Goal: Task Accomplishment & Management: Complete application form

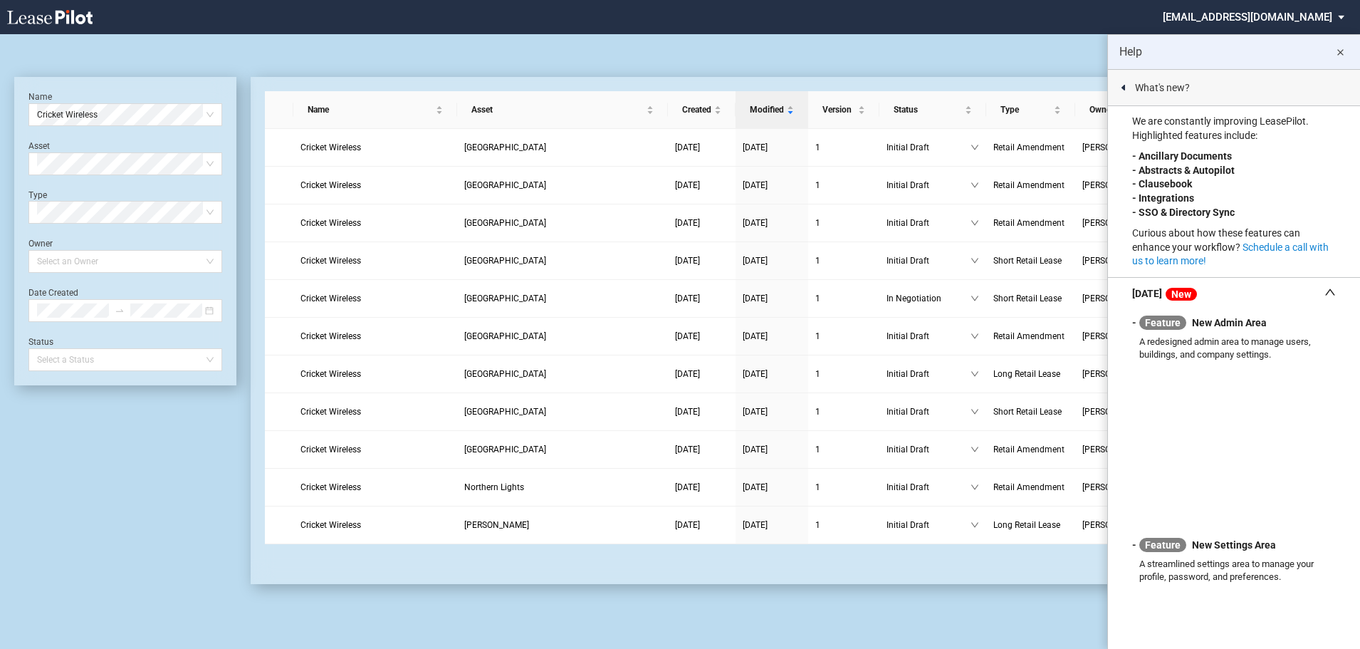
click at [1344, 54] on md-icon "close" at bounding box center [1340, 52] width 17 height 17
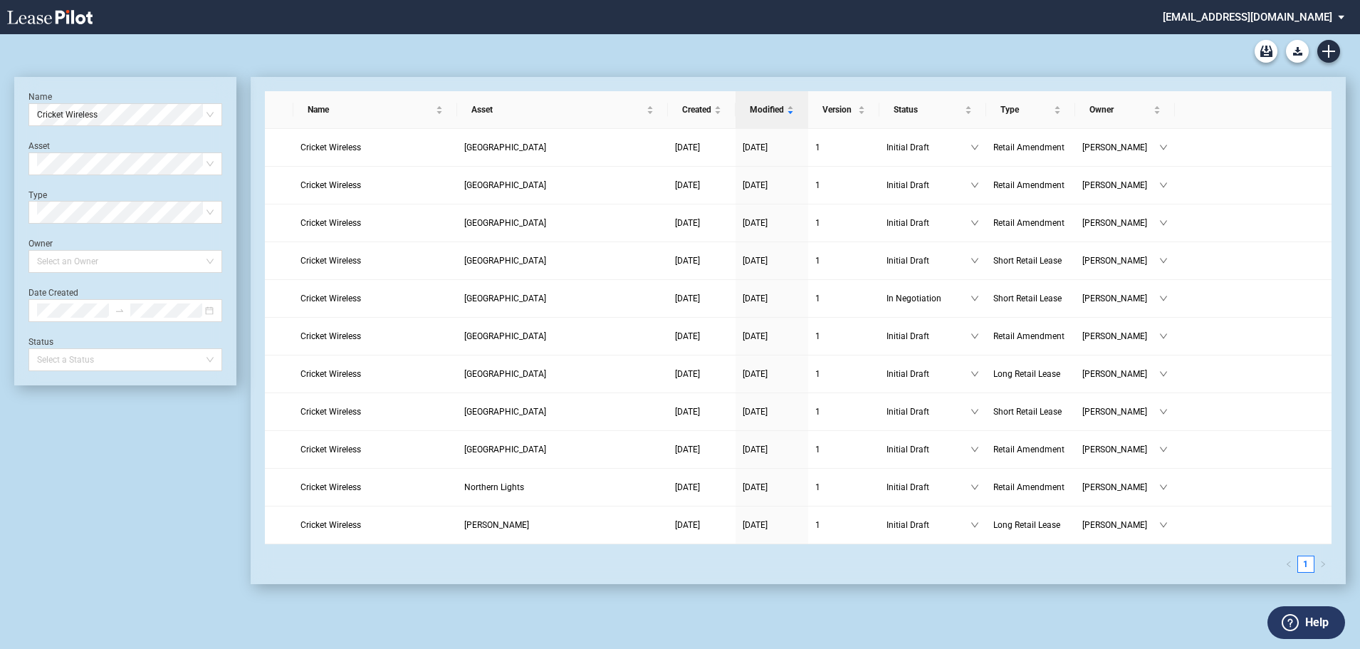
click at [703, 33] on li at bounding box center [484, 17] width 663 height 34
click at [157, 107] on span "Cricket Wireless" at bounding box center [125, 114] width 177 height 21
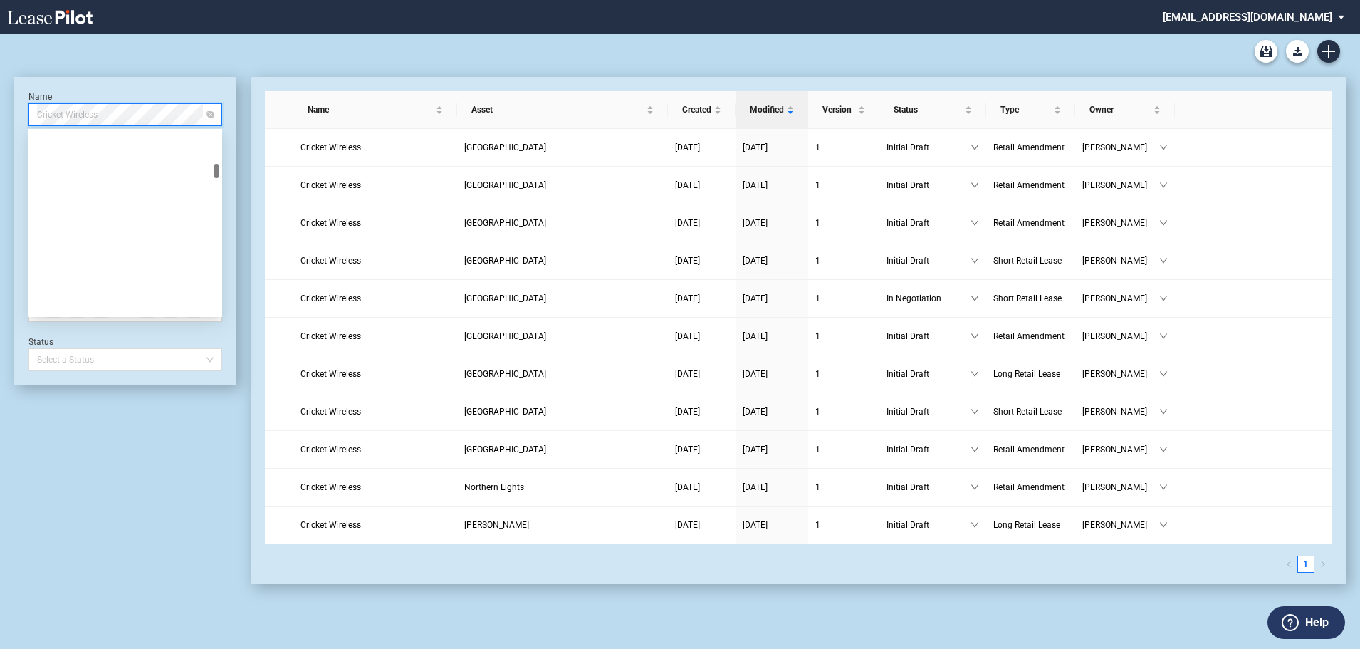
scroll to position [4832, 0]
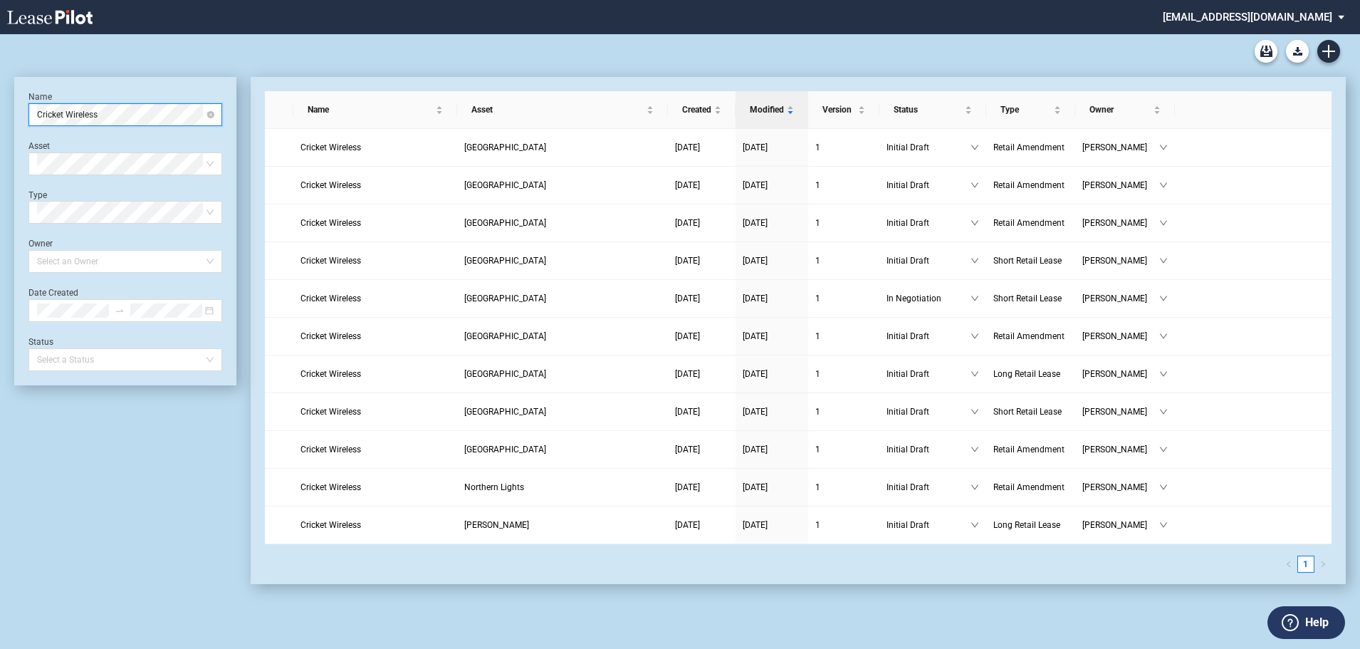
click at [209, 119] on span "Cricket Wireless" at bounding box center [125, 114] width 177 height 21
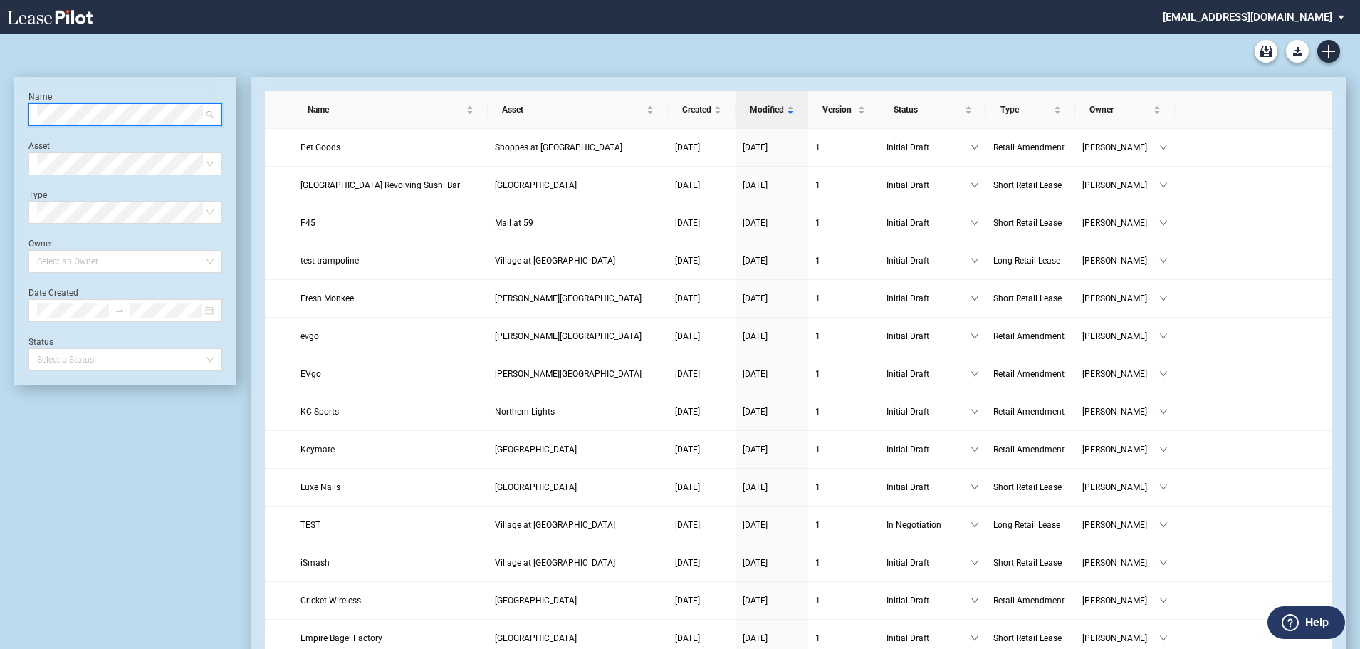
click at [212, 114] on span at bounding box center [125, 114] width 177 height 21
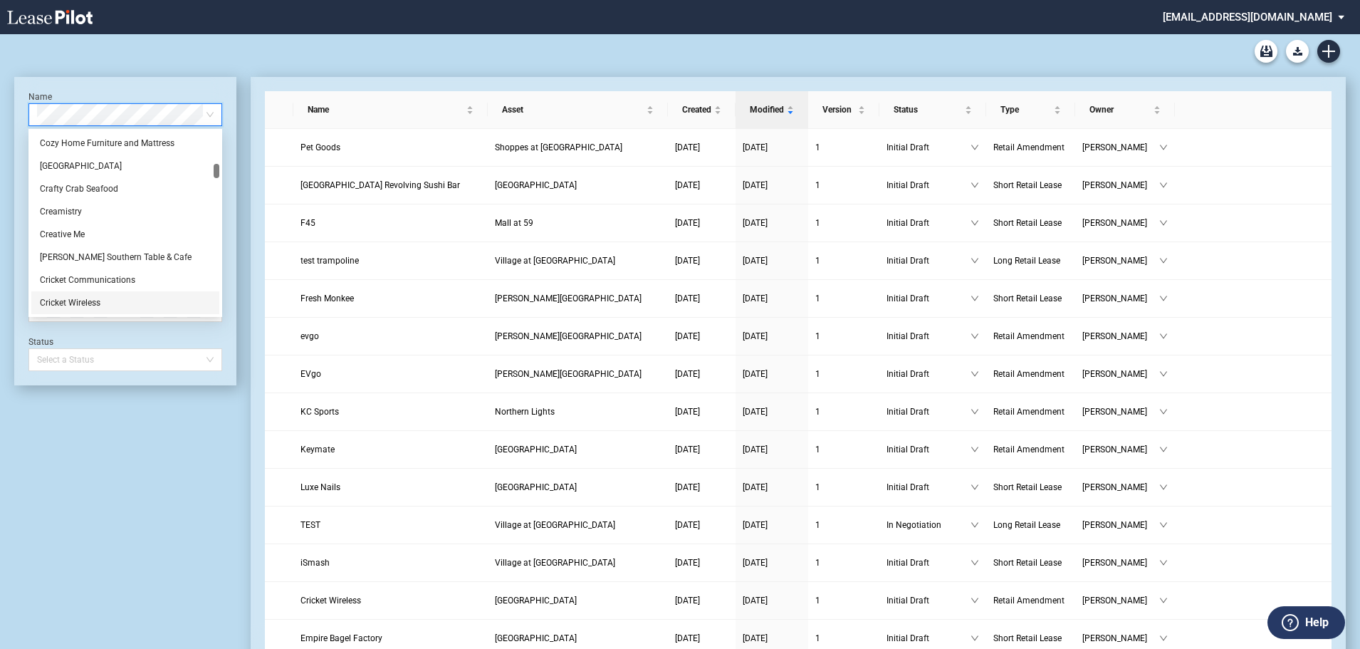
click at [217, 63] on div "DLC Blank Long Form DLC Blank Short Form DLC Amendment Blank Form" at bounding box center [680, 51] width 1332 height 34
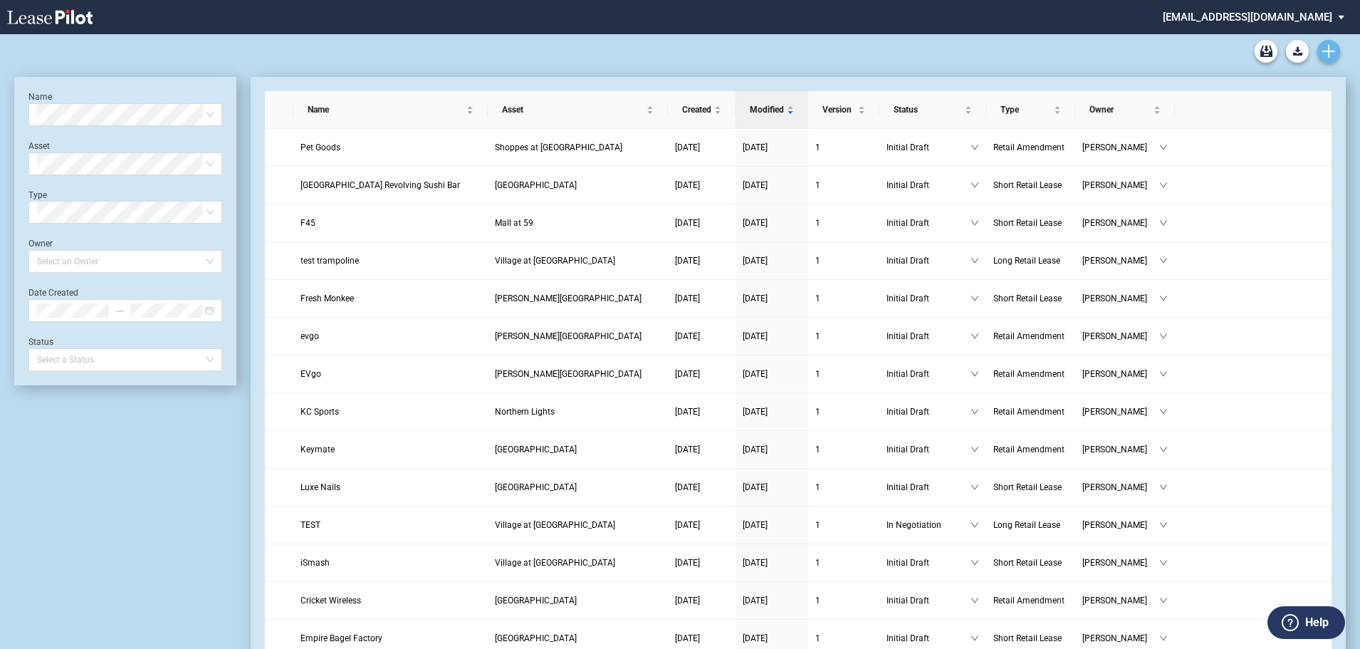
click at [1333, 53] on icon "Create new document" at bounding box center [1329, 51] width 13 height 13
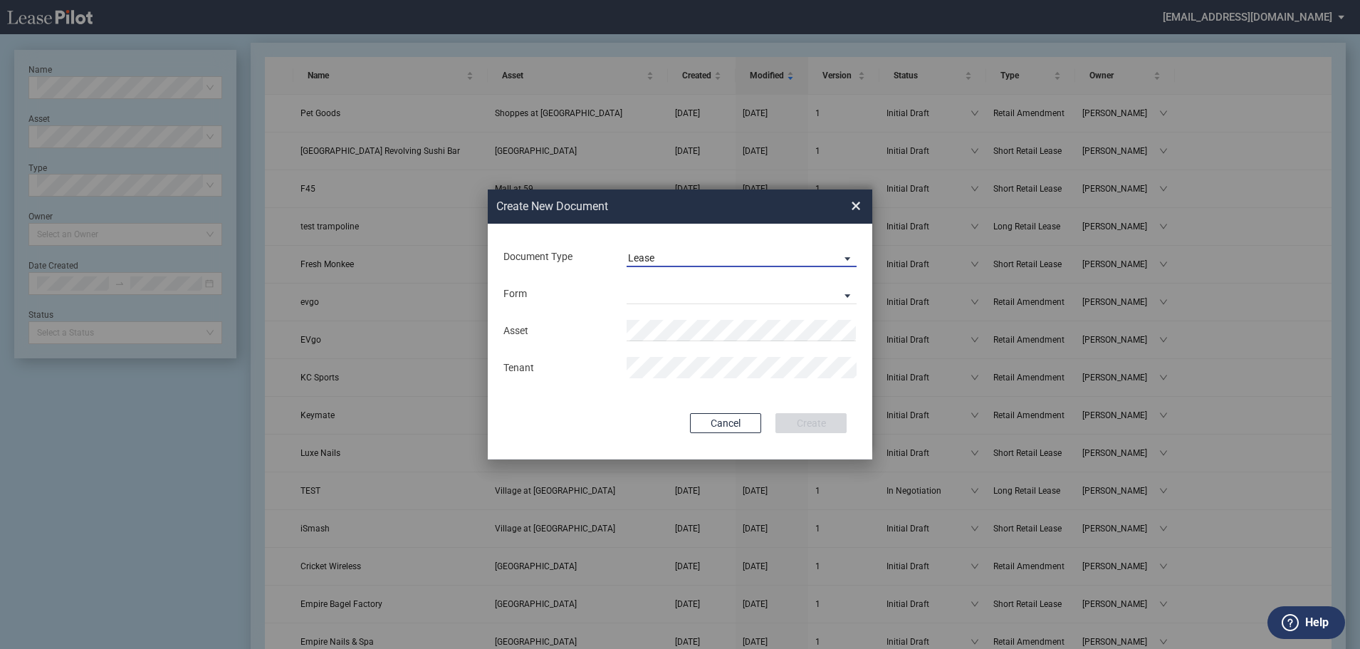
click at [784, 250] on md-select-value "Lease" at bounding box center [742, 256] width 230 height 21
click at [733, 293] on md-option "Amendment" at bounding box center [743, 292] width 253 height 34
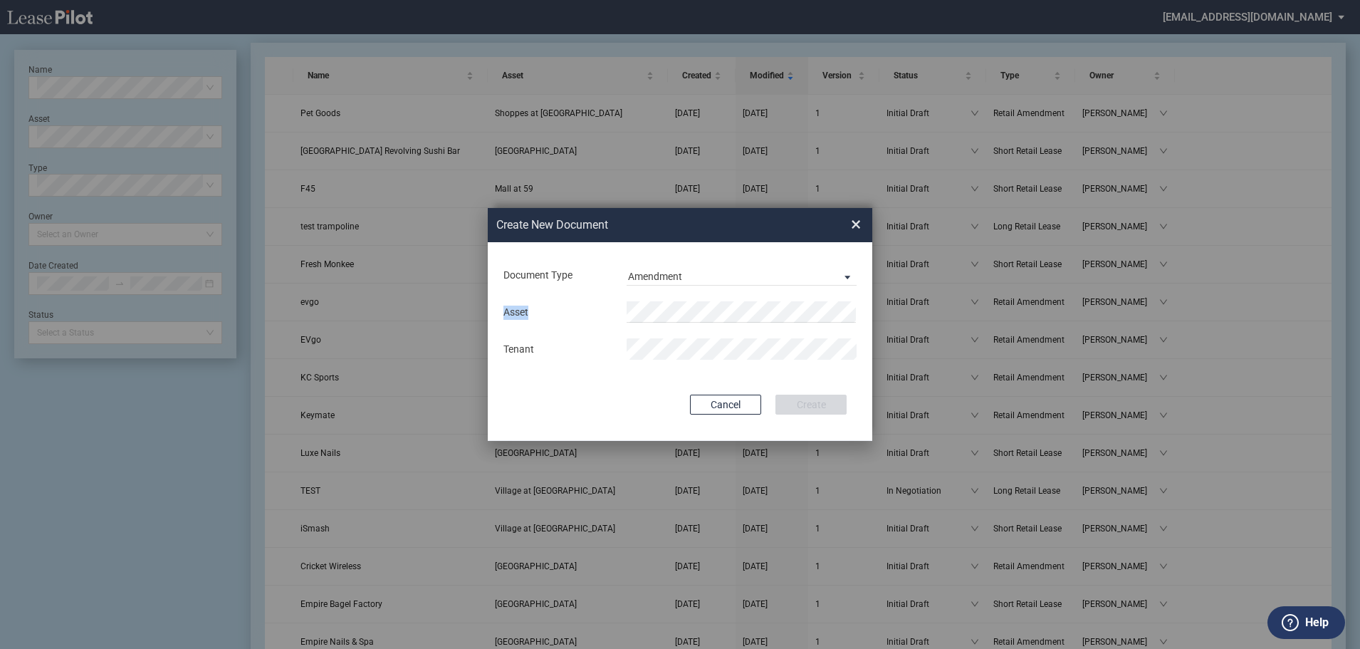
click at [733, 293] on div "Asset Tenant" at bounding box center [680, 330] width 356 height 74
click at [672, 347] on li "Beac h Shopping Center" at bounding box center [742, 340] width 230 height 34
click at [830, 399] on button "Create" at bounding box center [811, 405] width 71 height 20
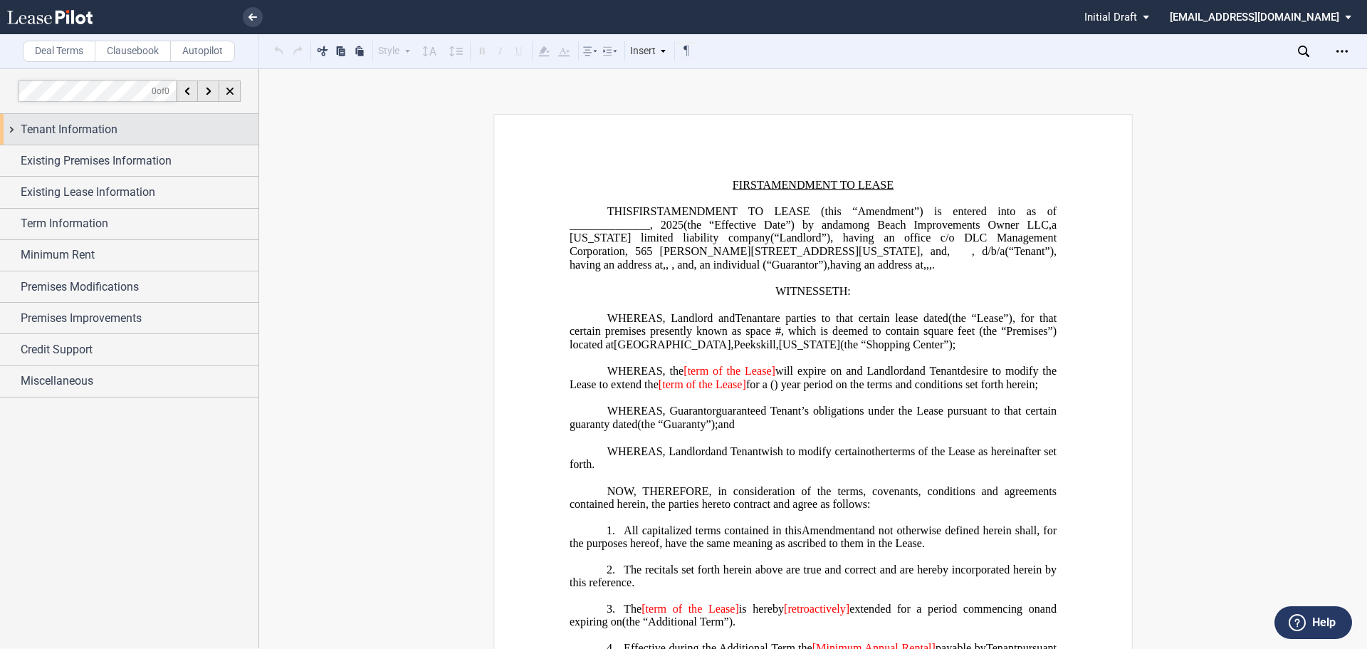
click at [109, 137] on span "Tenant Information" at bounding box center [69, 129] width 97 height 17
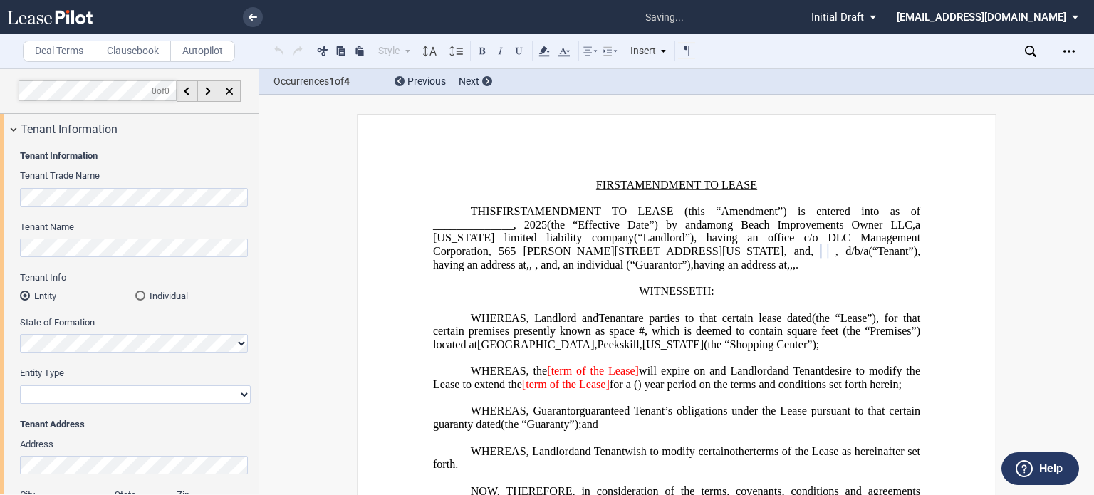
click at [68, 392] on select "Corporation Limited Liability Company General Partnership Limited Partnership O…" at bounding box center [135, 394] width 231 height 19
select select "corporation"
click at [20, 385] on select "Corporation Limited Liability Company General Partnership Limited Partnership O…" at bounding box center [135, 394] width 231 height 19
click at [835, 253] on span at bounding box center [831, 251] width 7 height 13
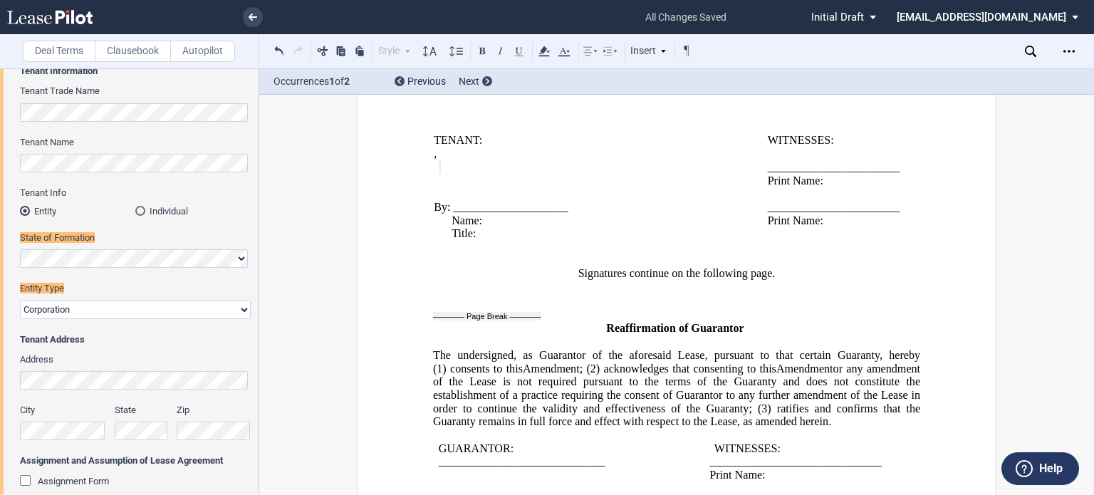
scroll to position [91, 0]
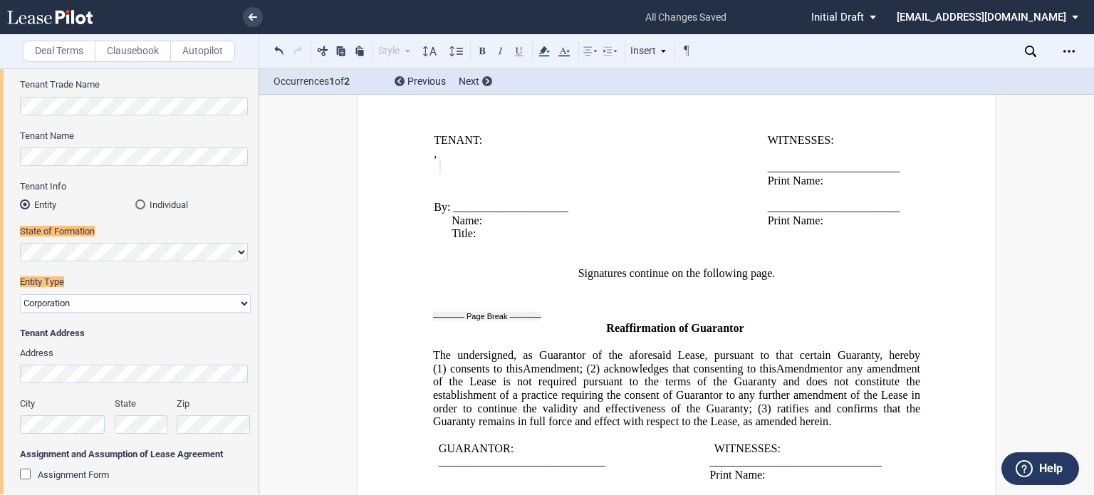
click at [439, 174] on span at bounding box center [438, 167] width 3 height 13
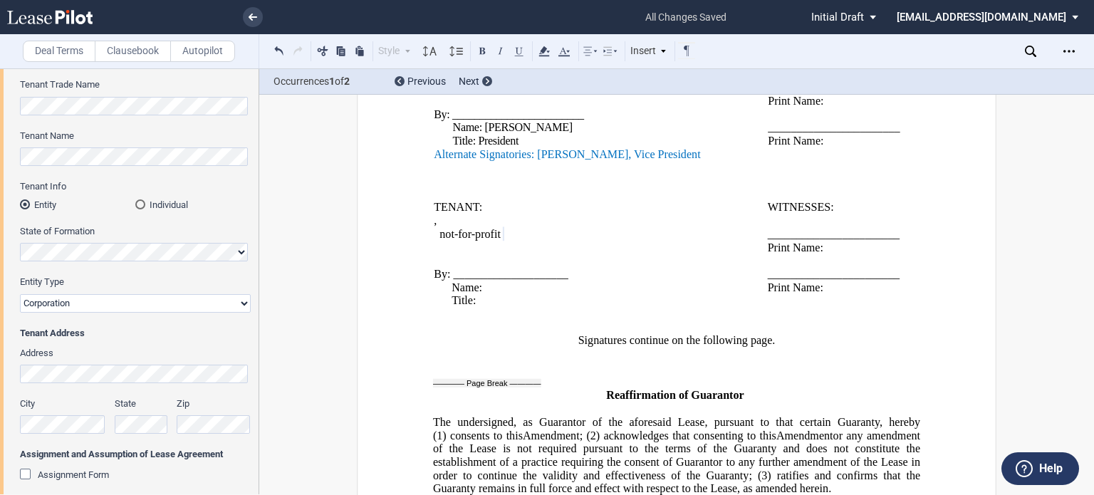
scroll to position [2142, 0]
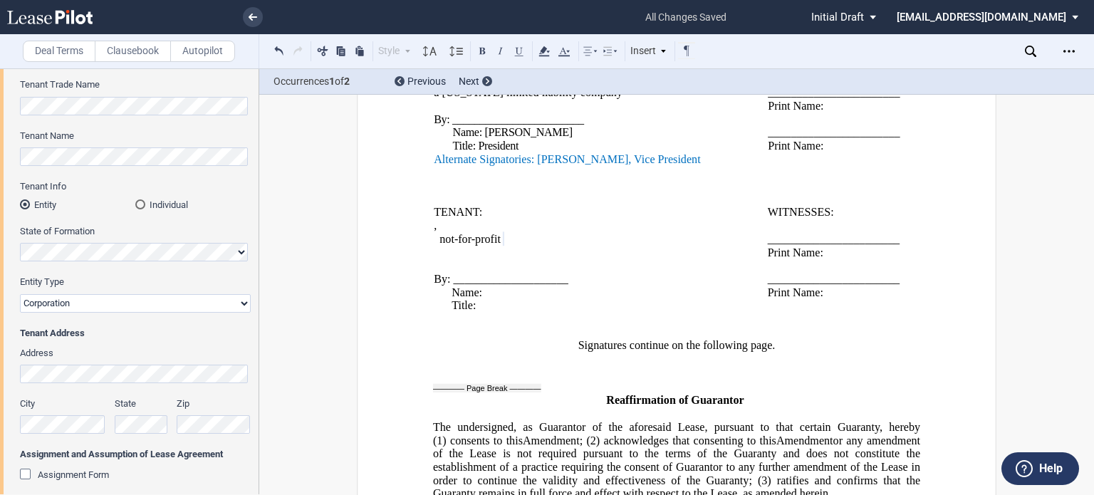
drag, startPoint x: 688, startPoint y: 190, endPoint x: 417, endPoint y: 200, distance: 271.5
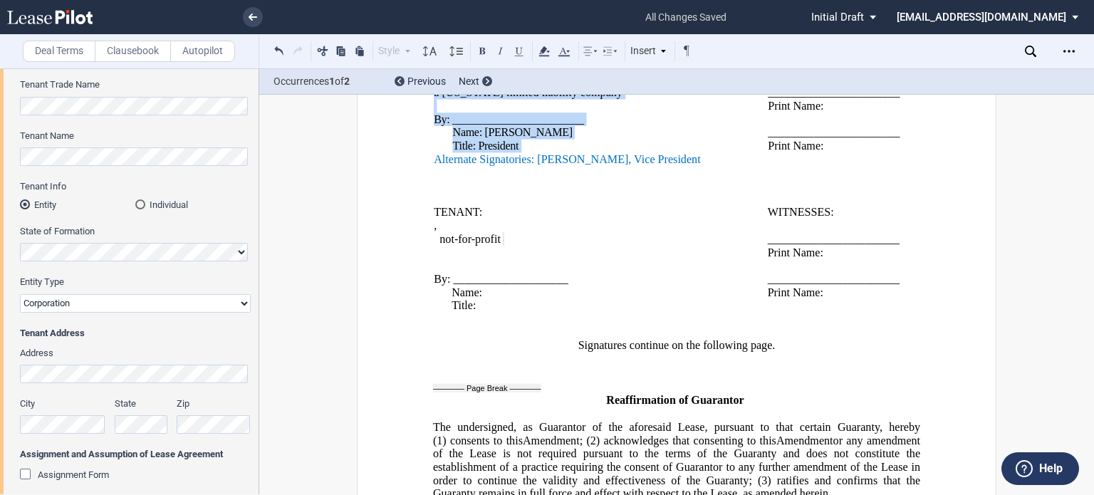
click at [567, 140] on p "Name: [PERSON_NAME]" at bounding box center [611, 133] width 316 height 14
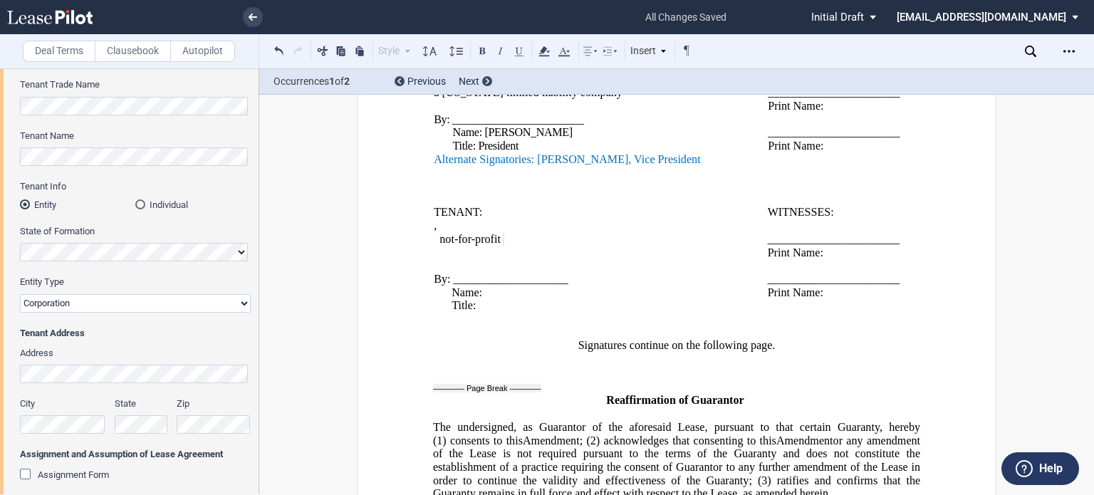
drag, startPoint x: 690, startPoint y: 190, endPoint x: 433, endPoint y: 189, distance: 257.1
click at [434, 166] on p "Alternate Signatories: [PERSON_NAME], Vice President" at bounding box center [601, 159] width 334 height 14
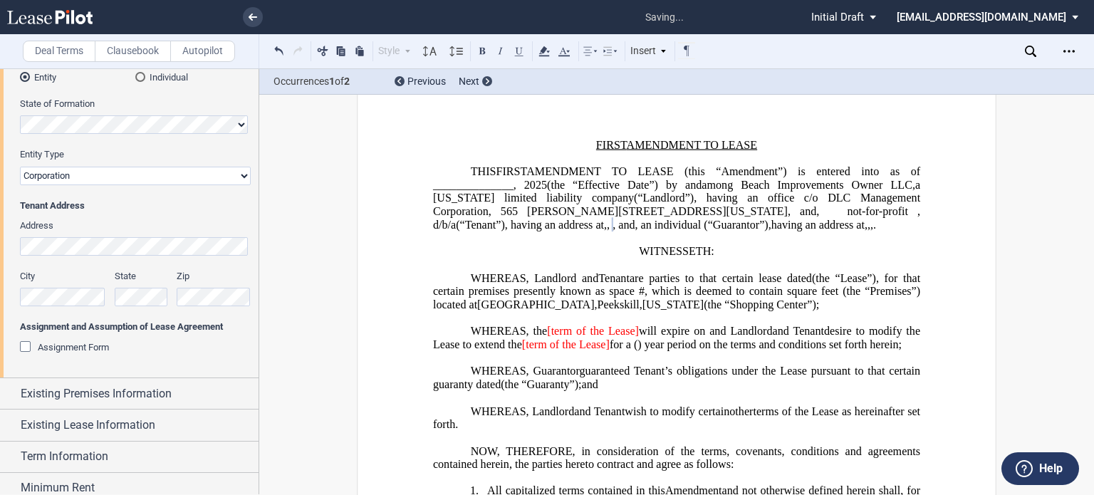
scroll to position [268, 0]
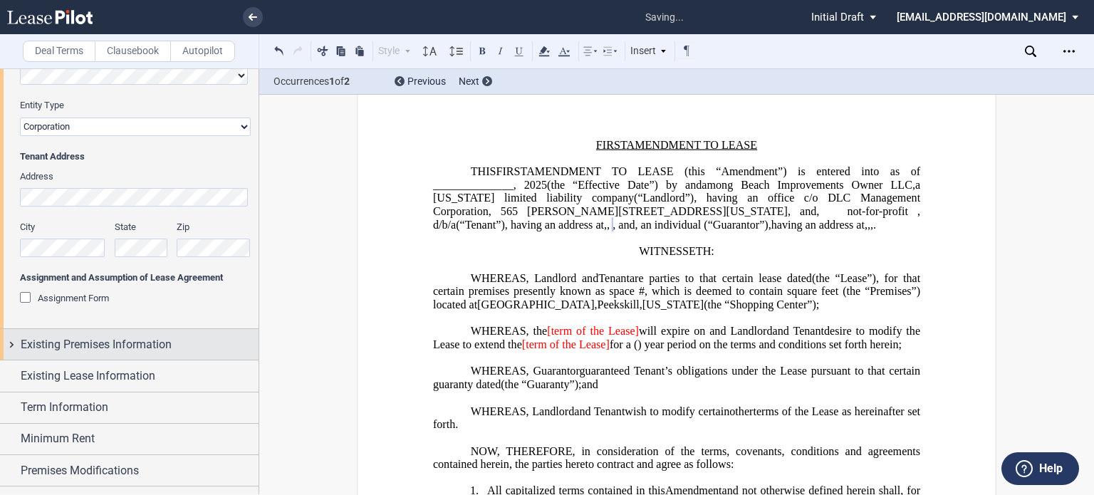
click at [97, 353] on div "Existing Premises Information" at bounding box center [129, 344] width 259 height 31
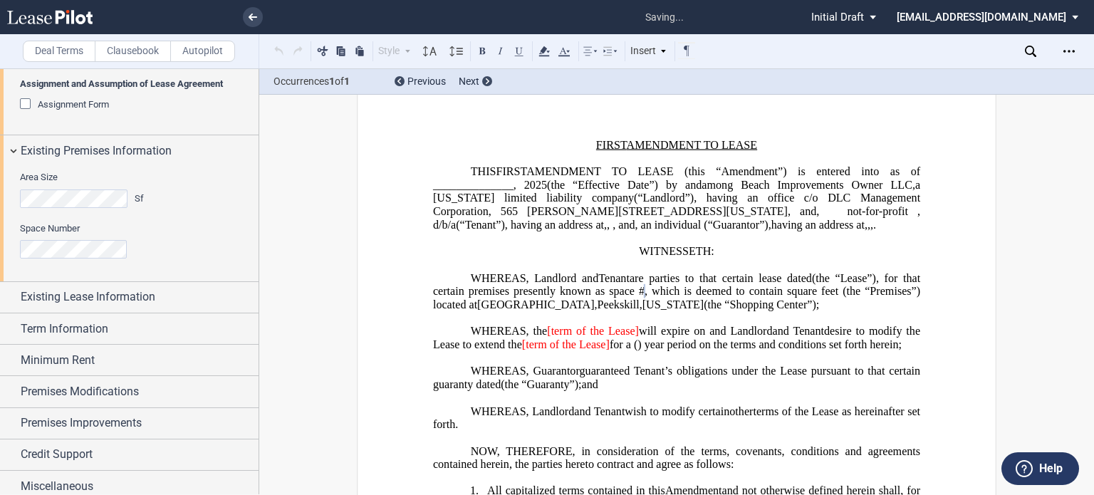
scroll to position [468, 0]
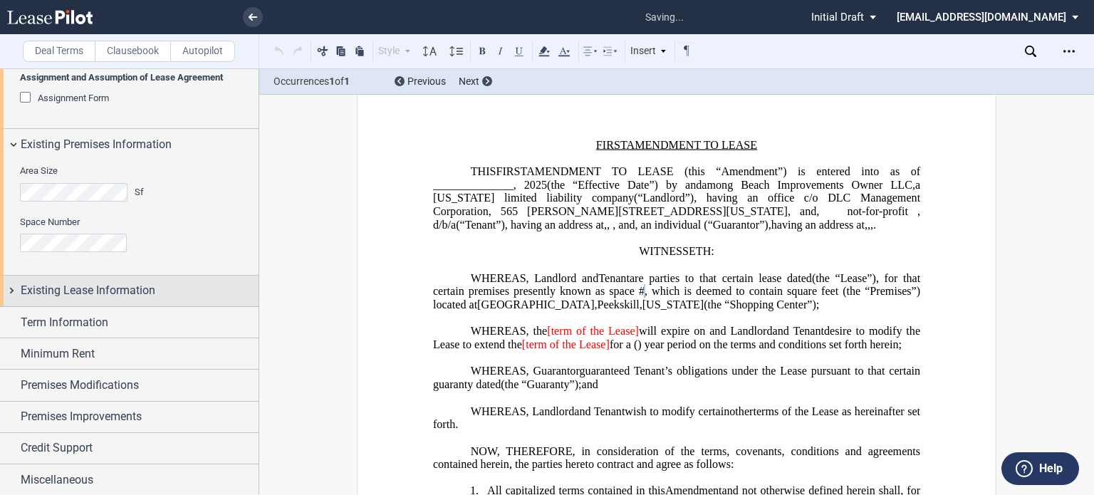
click at [128, 293] on span "Existing Lease Information" at bounding box center [88, 290] width 135 height 17
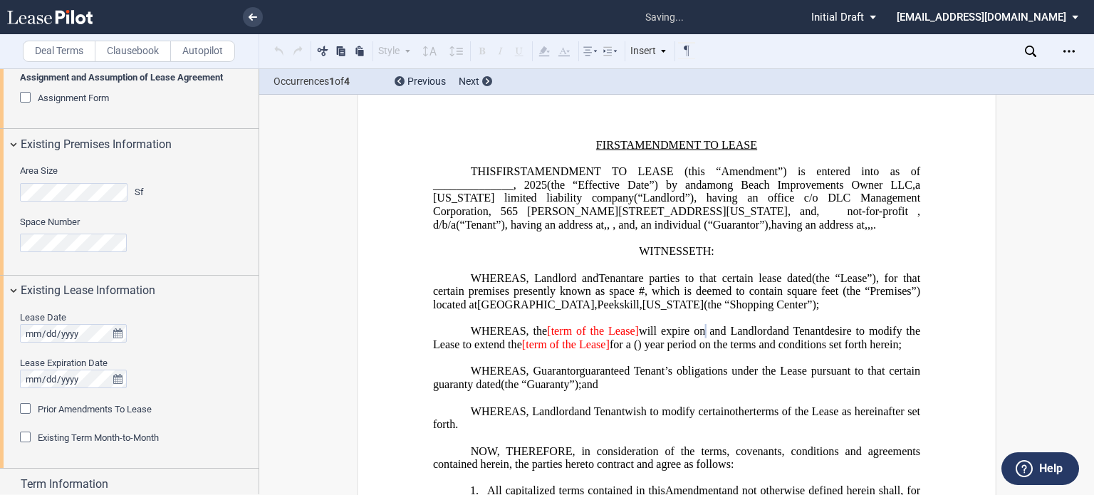
click at [109, 403] on div "Prior Amendments To Lease" at bounding box center [95, 409] width 114 height 13
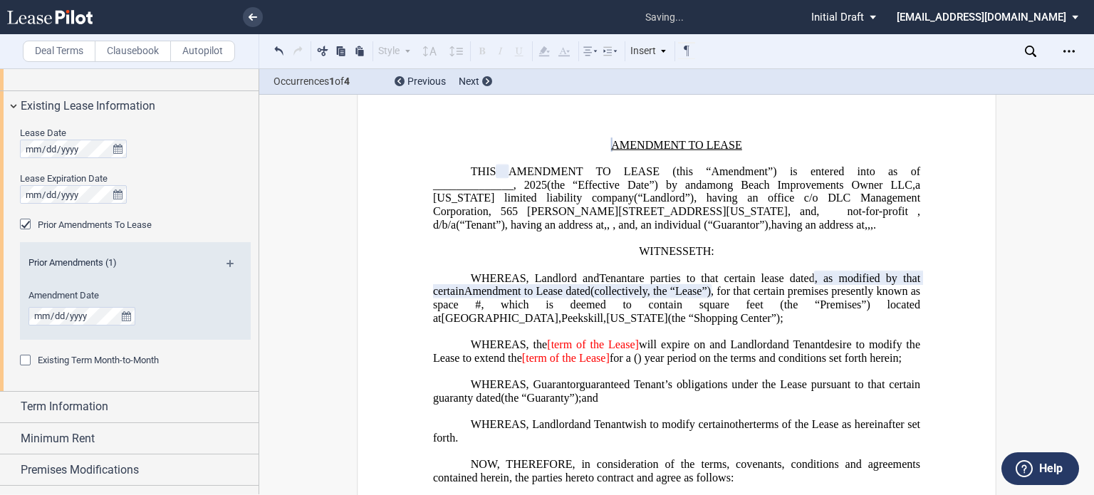
scroll to position [651, 0]
click at [217, 266] on div "Prior Amendments (1)" at bounding box center [135, 267] width 231 height 18
click at [226, 261] on md-icon at bounding box center [235, 269] width 19 height 17
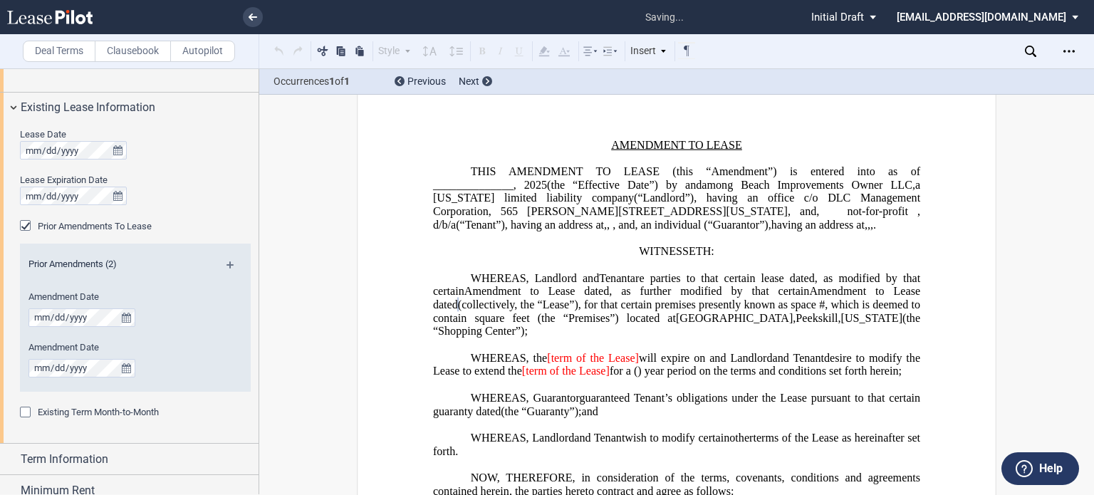
click at [228, 262] on md-icon at bounding box center [235, 269] width 19 height 17
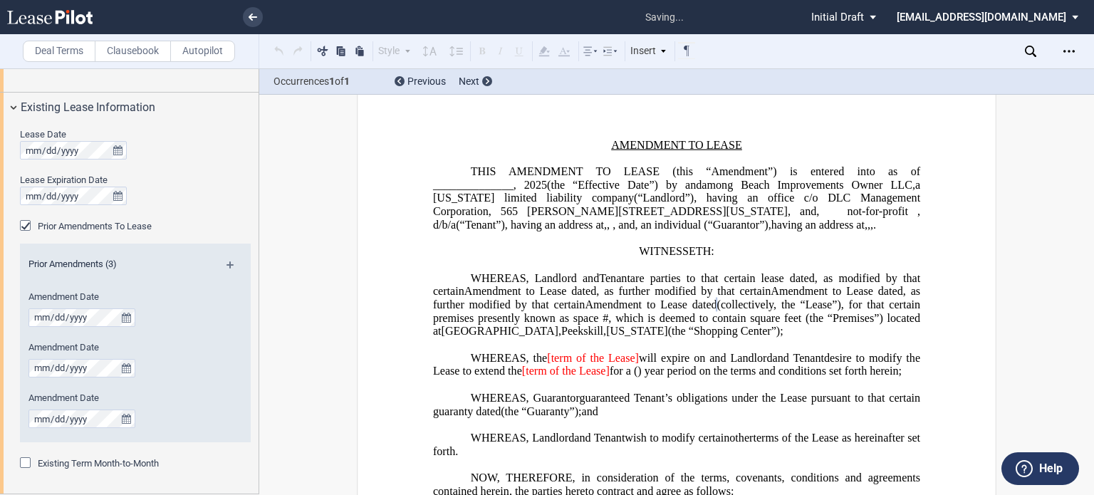
click at [222, 266] on div "Prior Amendments (3)" at bounding box center [135, 267] width 231 height 18
click at [226, 261] on md-icon at bounding box center [235, 269] width 19 height 17
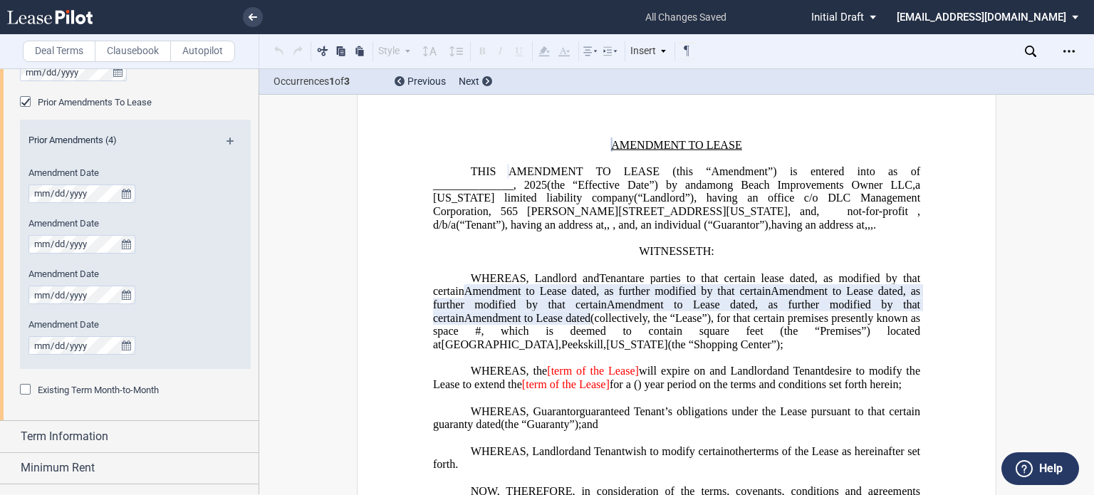
scroll to position [776, 0]
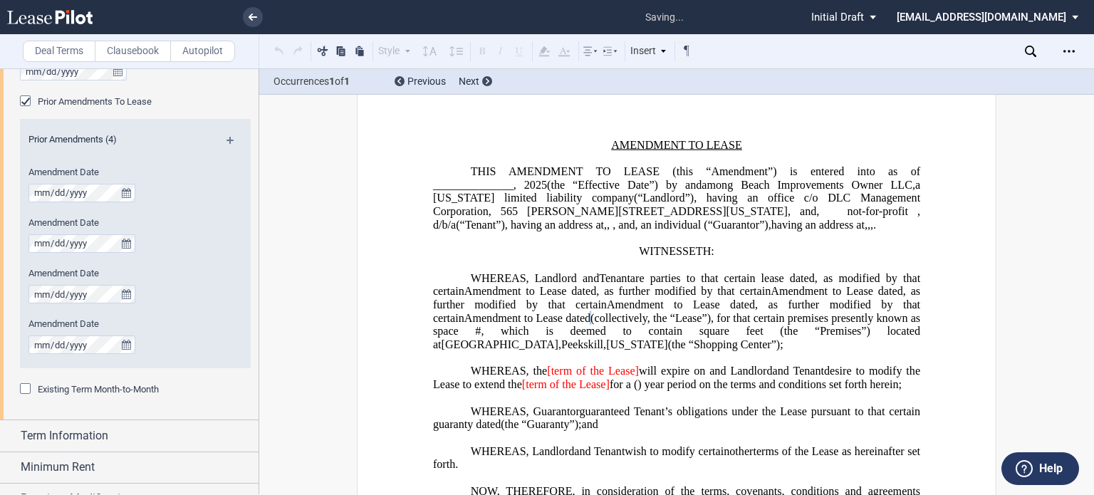
click at [227, 142] on md-icon at bounding box center [235, 145] width 19 height 17
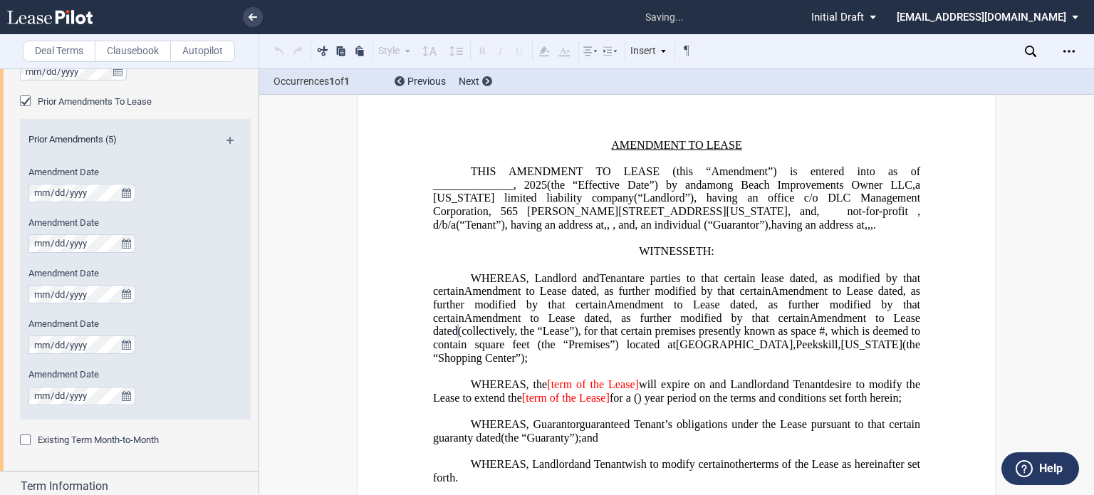
click at [229, 137] on md-icon at bounding box center [235, 145] width 19 height 17
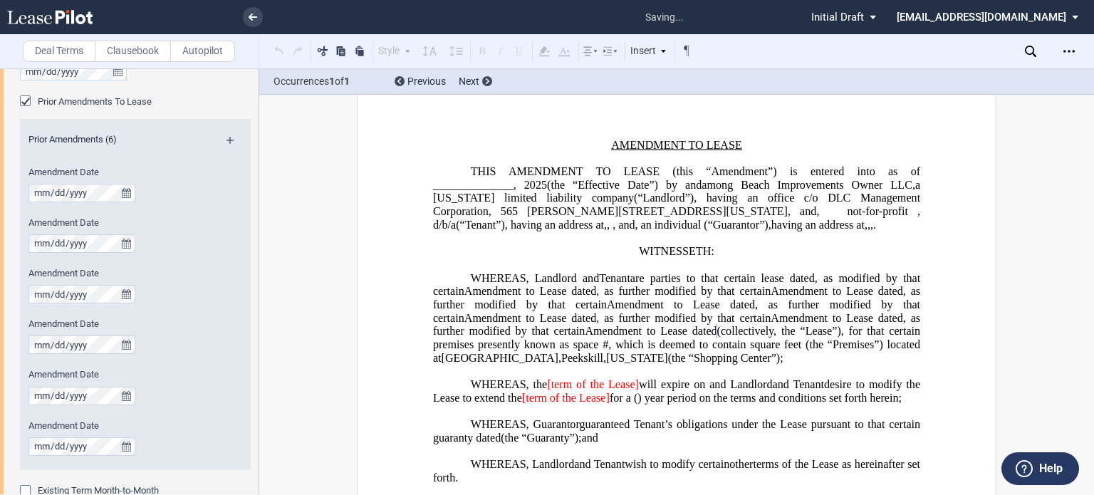
click at [228, 135] on div "Prior Amendments (6)" at bounding box center [135, 142] width 231 height 18
click at [228, 138] on md-icon at bounding box center [235, 145] width 19 height 17
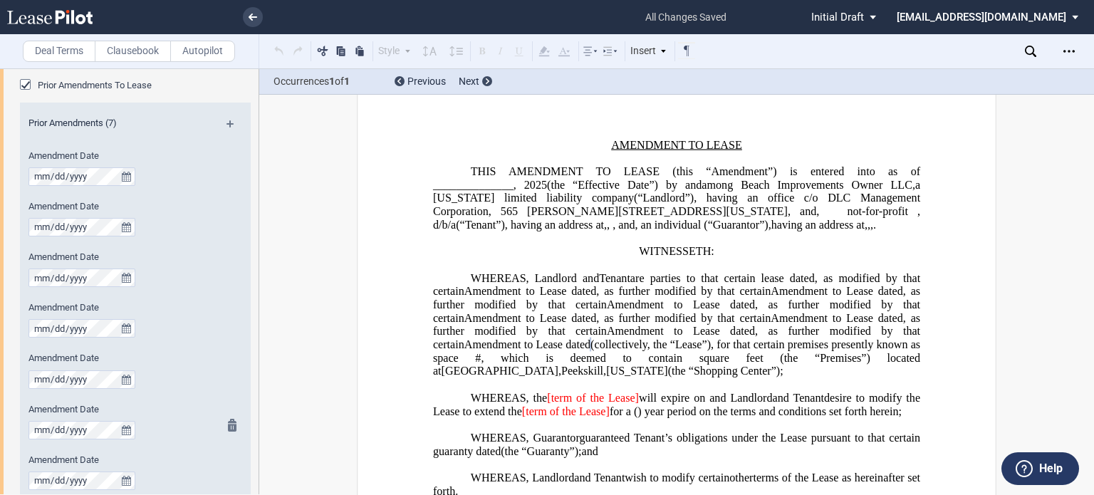
scroll to position [789, 0]
click at [226, 125] on md-icon at bounding box center [235, 131] width 19 height 17
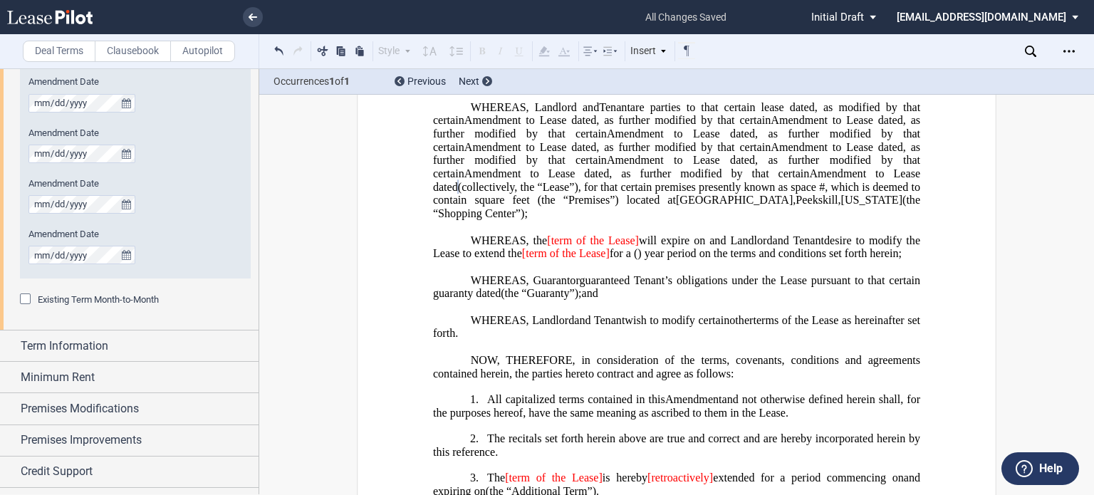
scroll to position [213, 0]
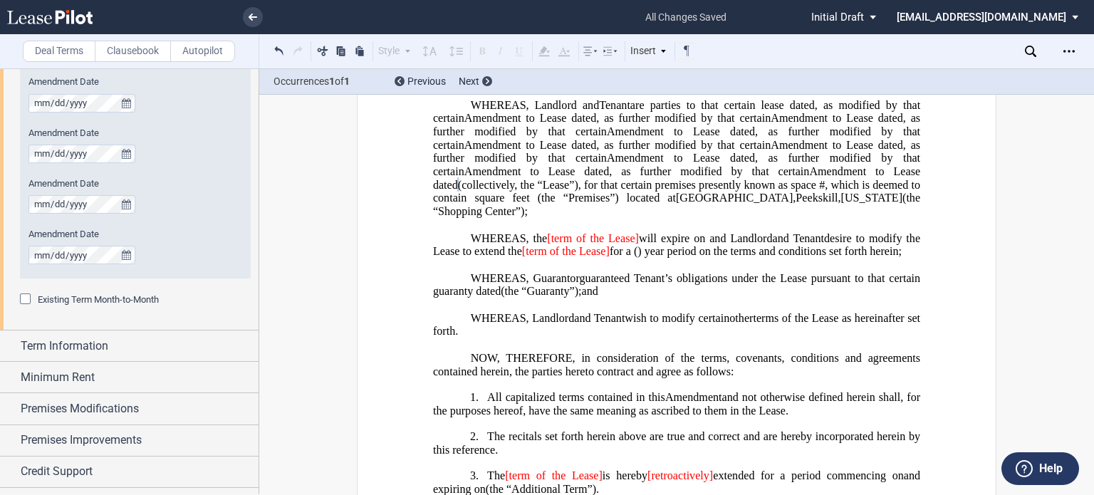
click at [552, 244] on span "[term of the Lease]" at bounding box center [593, 237] width 92 height 13
click at [165, 340] on div "Term Information" at bounding box center [140, 346] width 238 height 17
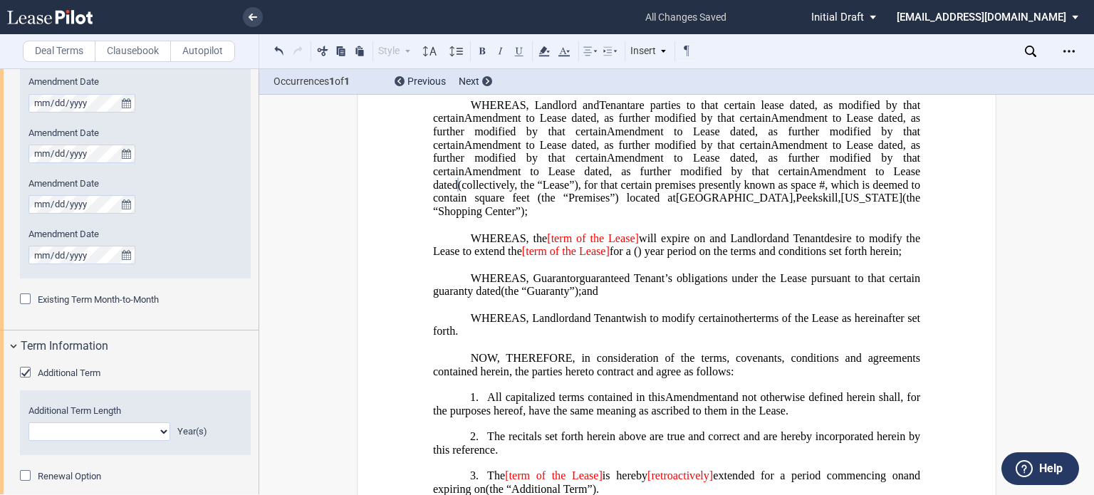
scroll to position [1179, 0]
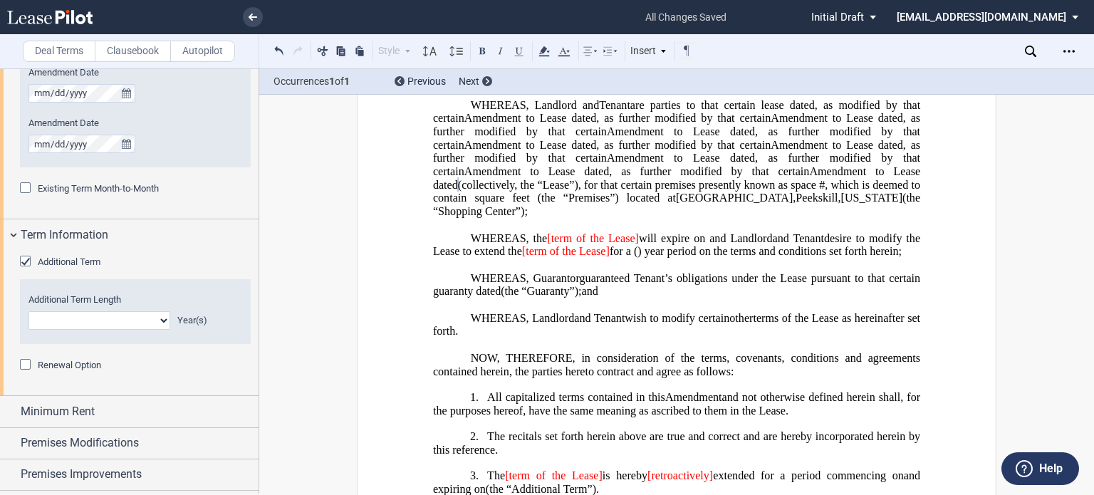
click at [105, 319] on select "0 1 2 3 4 5 6 7 8 9 10 11 12 13 14 15 16 17 18 19 20" at bounding box center [99, 320] width 142 height 19
select select "number:2"
click at [28, 311] on select "0 1 2 3 4 5 6 7 8 9 10 11 12 13 14 15 16 17 18 19 20" at bounding box center [99, 320] width 142 height 19
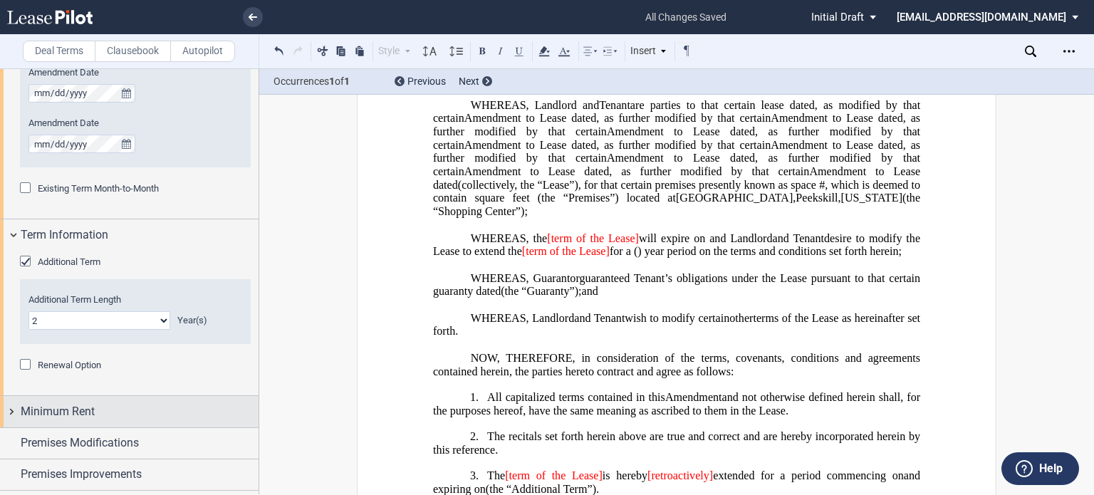
click at [125, 403] on div "Minimum Rent" at bounding box center [140, 411] width 238 height 17
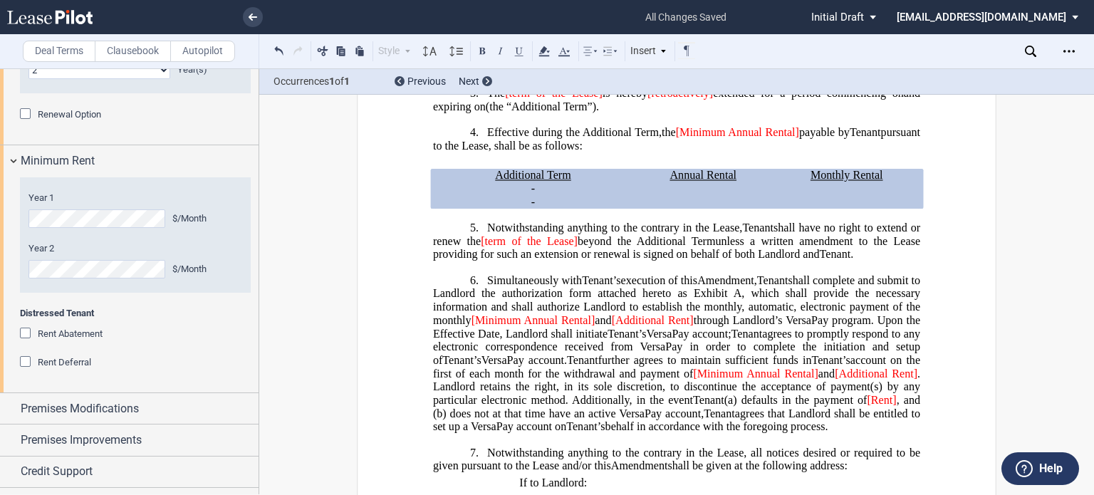
scroll to position [1454, 0]
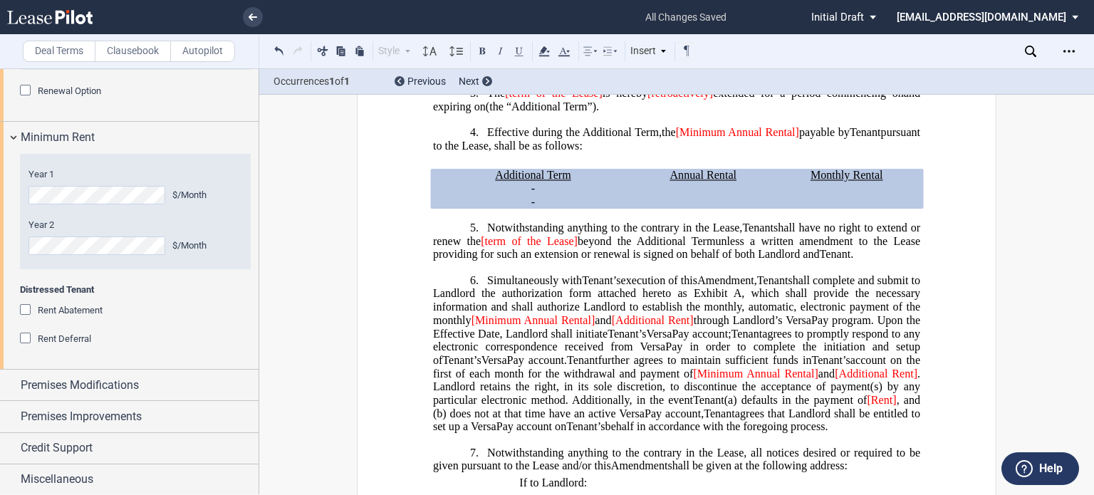
click at [208, 397] on div "Premises Modifications" at bounding box center [129, 385] width 259 height 31
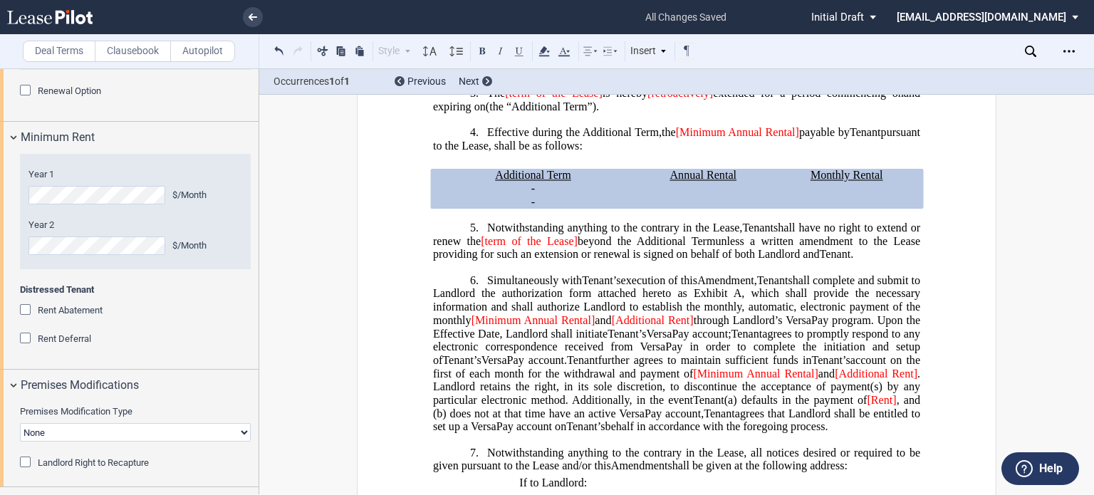
click at [208, 397] on div "Premises Modifications" at bounding box center [129, 385] width 259 height 31
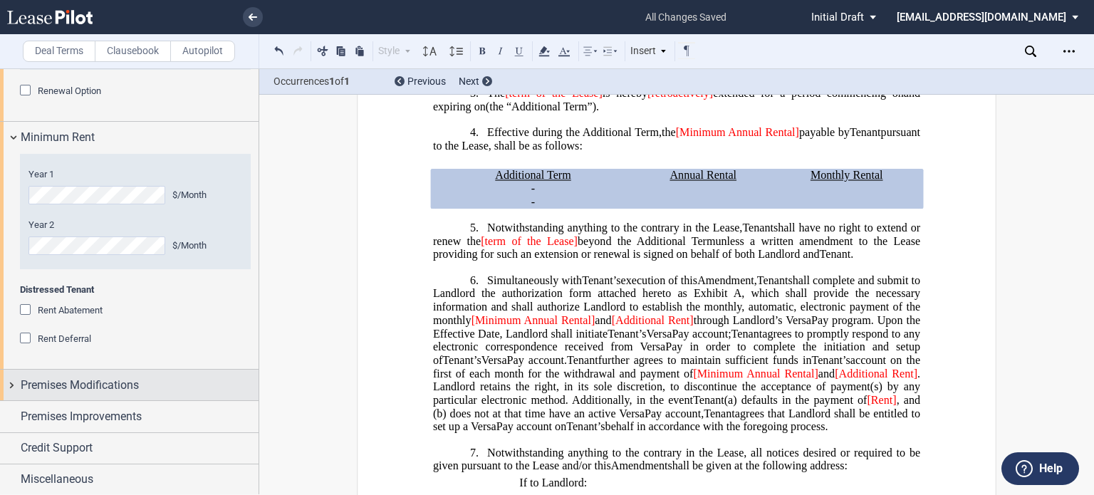
click at [159, 379] on div "Premises Modifications" at bounding box center [140, 385] width 238 height 17
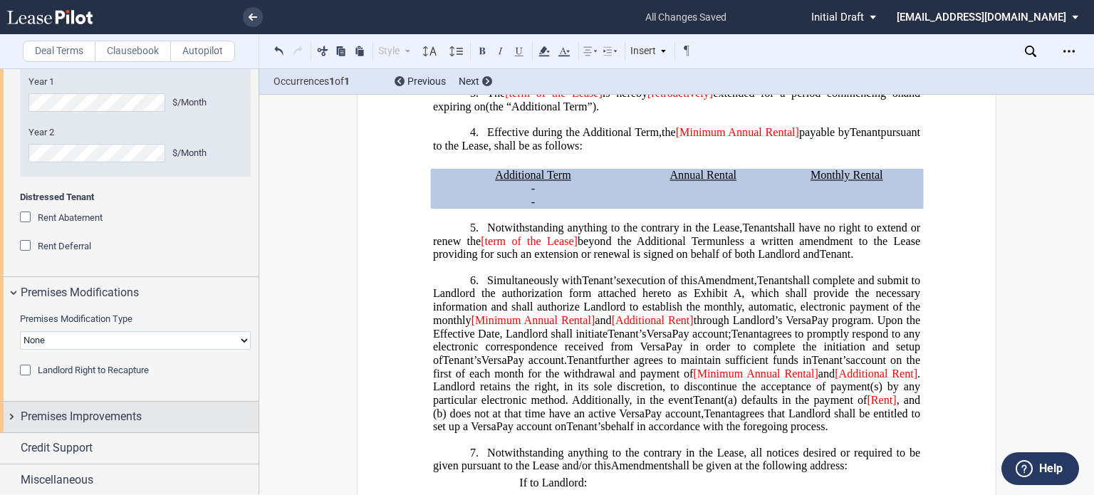
click at [123, 424] on div "Premises Improvements" at bounding box center [129, 417] width 259 height 31
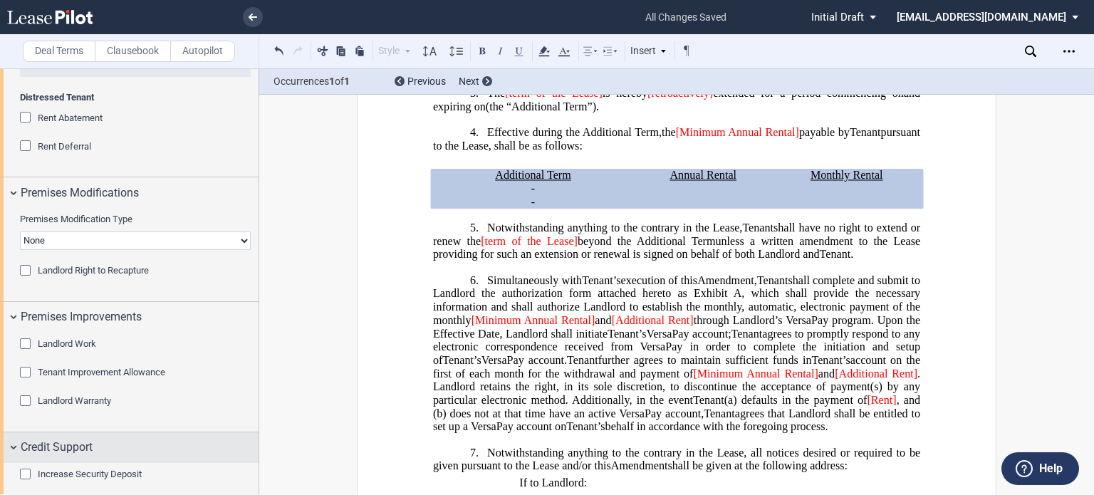
scroll to position [1672, 0]
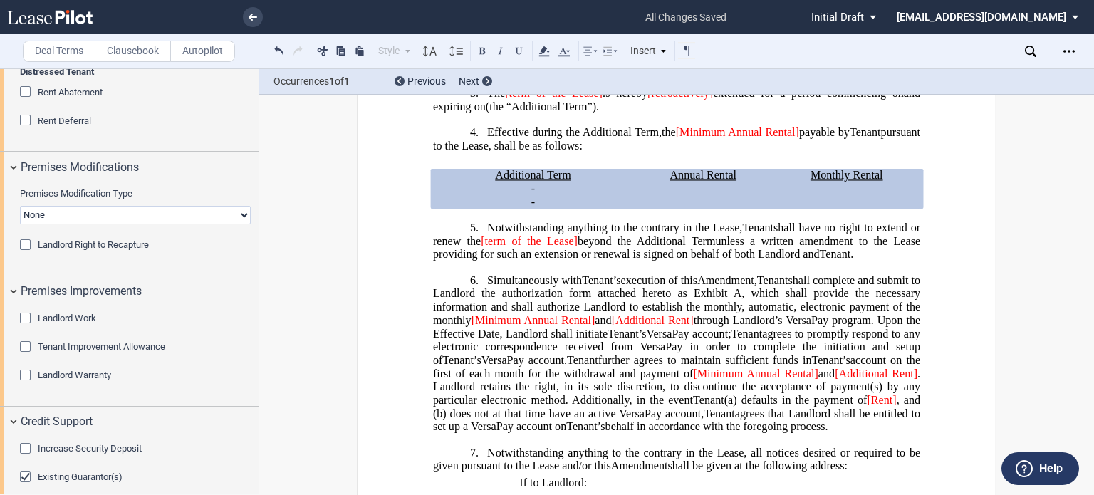
click at [102, 471] on span "Existing Guarantor(s)" at bounding box center [80, 476] width 85 height 11
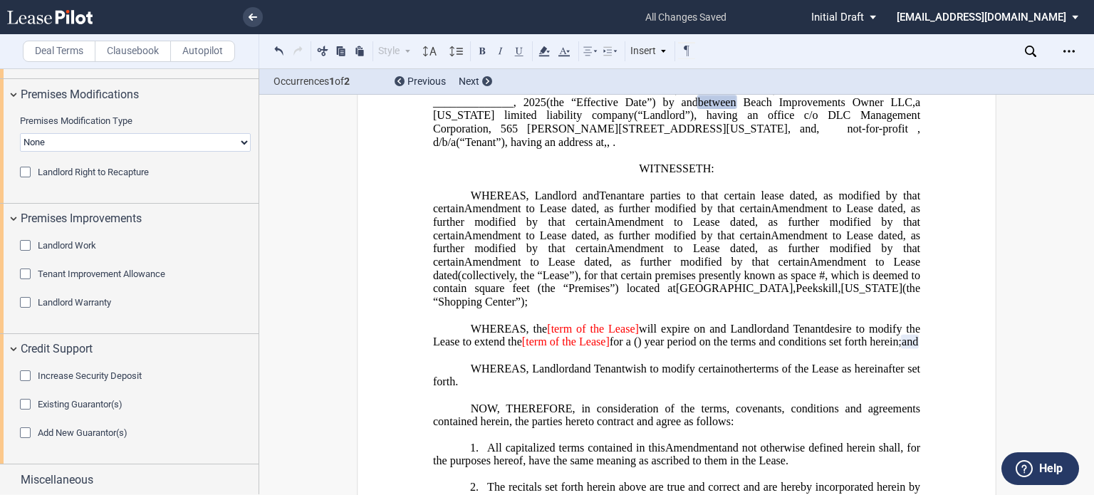
scroll to position [123, 0]
click at [553, 335] on span "[term of the Lease]" at bounding box center [593, 328] width 92 height 13
click at [632, 335] on span "term of the Lease]" at bounding box center [592, 328] width 89 height 13
click at [610, 348] on span "[term of the Lease]" at bounding box center [566, 341] width 88 height 13
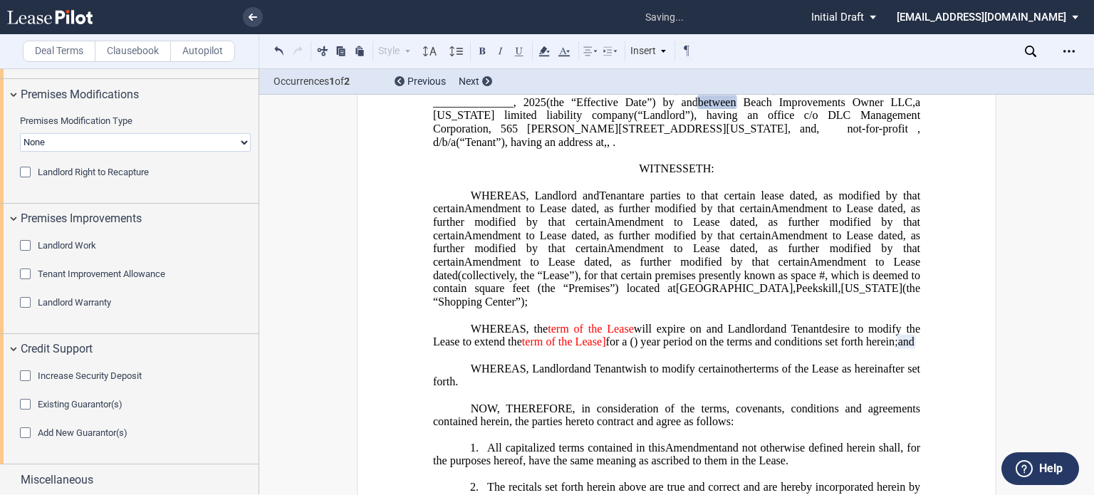
click at [627, 348] on span "for a" at bounding box center [616, 341] width 21 height 13
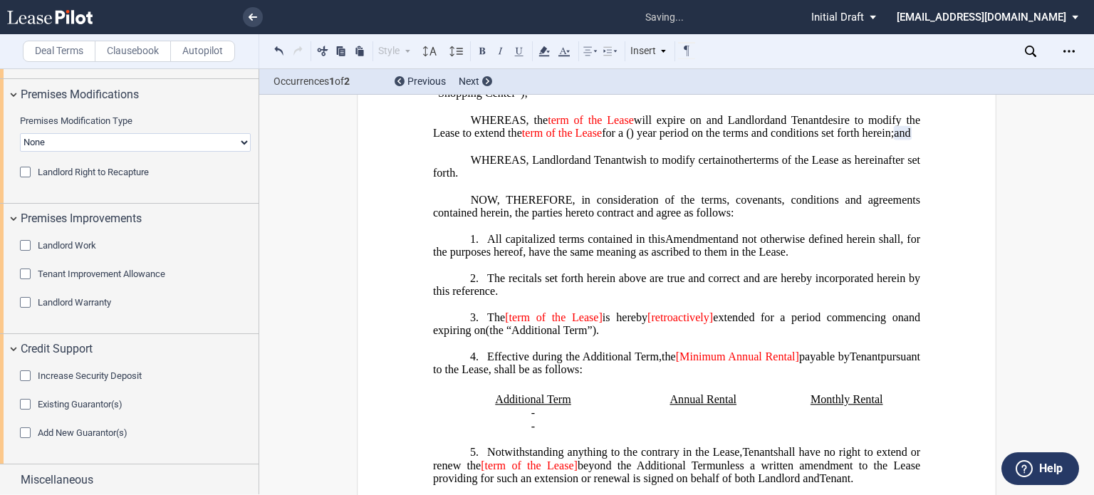
scroll to position [333, 0]
click at [511, 322] on span "[term of the Lease]" at bounding box center [554, 315] width 98 height 13
click at [603, 322] on span "is hereby" at bounding box center [623, 315] width 46 height 13
click at [599, 322] on span "term of the Lease]" at bounding box center [552, 315] width 95 height 13
click at [683, 322] on span "[retroactively]" at bounding box center [676, 315] width 66 height 13
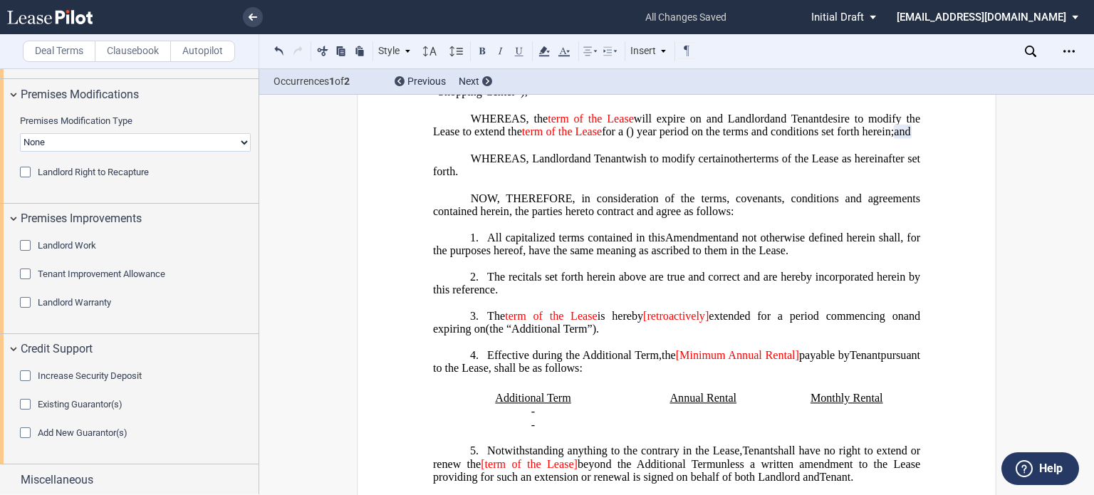
click at [683, 322] on span "[retroactively]" at bounding box center [676, 315] width 66 height 13
drag, startPoint x: 823, startPoint y: 384, endPoint x: 694, endPoint y: 384, distance: 129.6
click at [694, 361] on span "the [Minimum Annual Rental] payable by" at bounding box center [756, 354] width 188 height 13
click at [711, 405] on span "Annual Rental" at bounding box center [702, 398] width 67 height 13
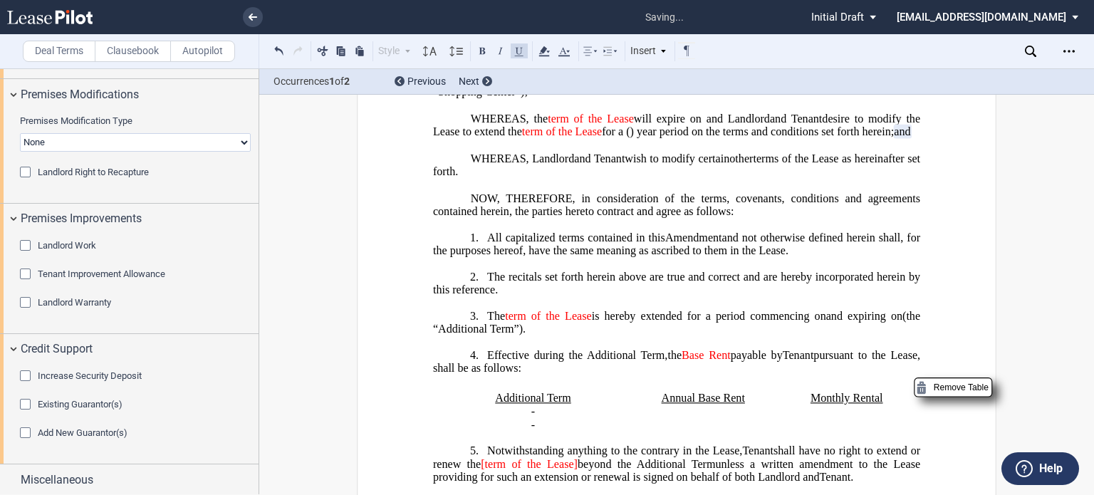
click at [858, 405] on span "Monthly Rental" at bounding box center [847, 398] width 73 height 13
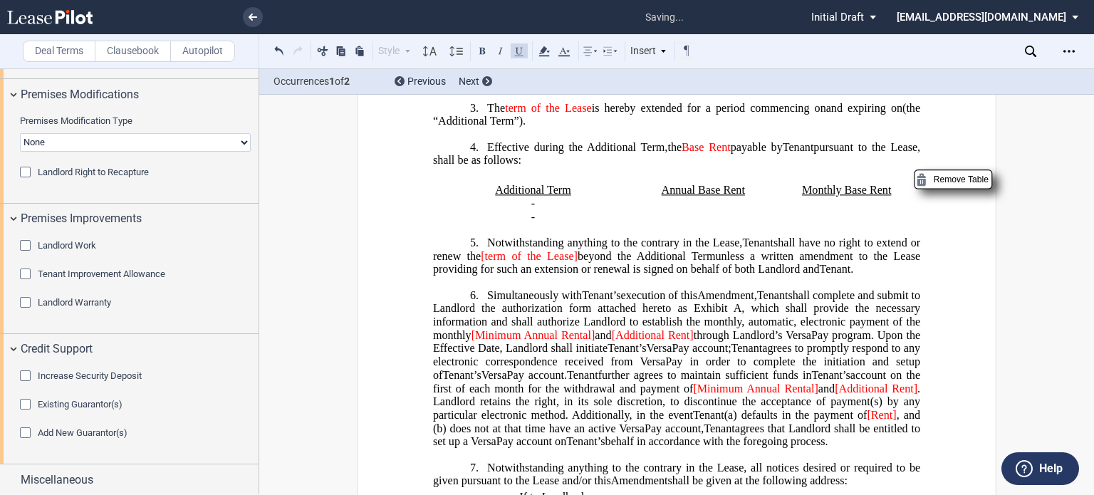
scroll to position [541, 0]
click at [486, 261] on span "[term of the Lease]" at bounding box center [529, 255] width 97 height 13
click at [575, 261] on span "beyond the Additional Term" at bounding box center [644, 255] width 139 height 13
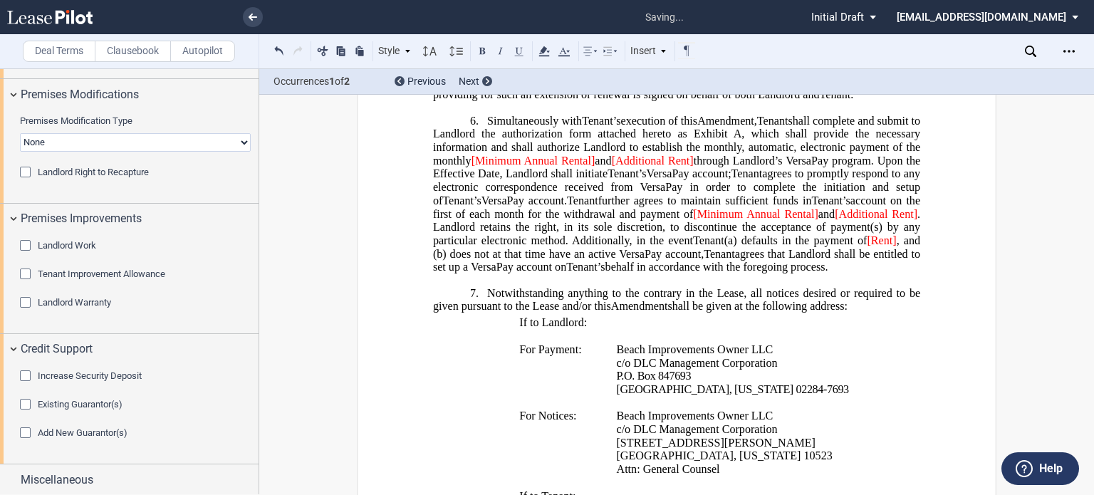
scroll to position [715, 0]
drag, startPoint x: 830, startPoint y: 293, endPoint x: 464, endPoint y: 147, distance: 393.2
click at [464, 147] on h1 "6. Simultaneously with [PERSON_NAME]’s Assignee’s execution of this Amendment A…" at bounding box center [676, 194] width 487 height 160
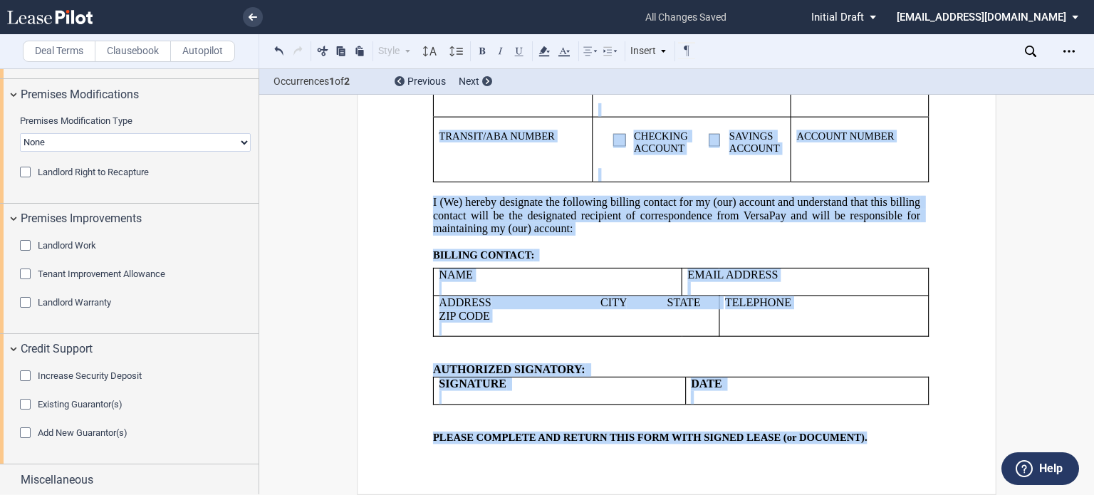
scroll to position [2029, 0]
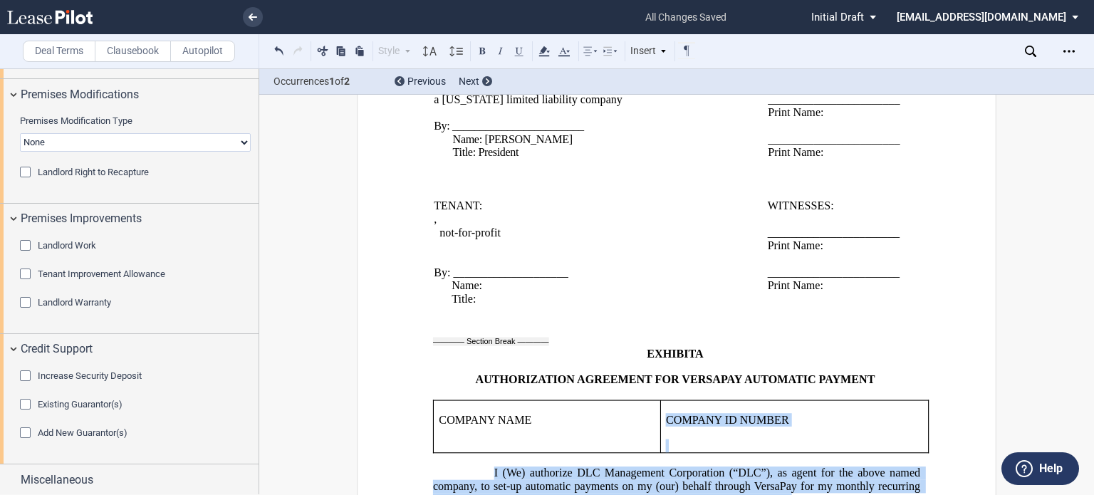
drag, startPoint x: 877, startPoint y: 444, endPoint x: 549, endPoint y: 438, distance: 327.7
click at [641, 226] on p "﻿ ﻿ ," at bounding box center [600, 220] width 333 height 14
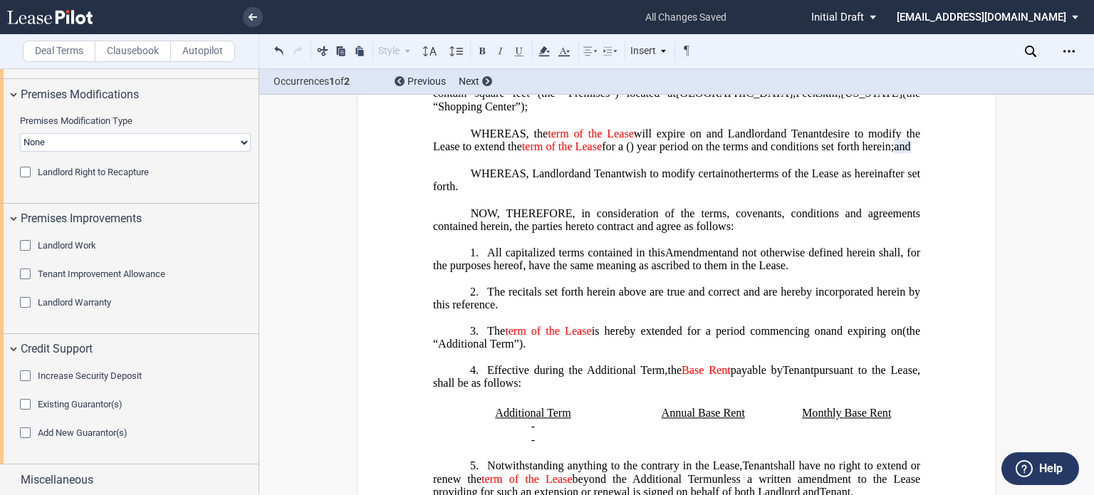
scroll to position [0, 0]
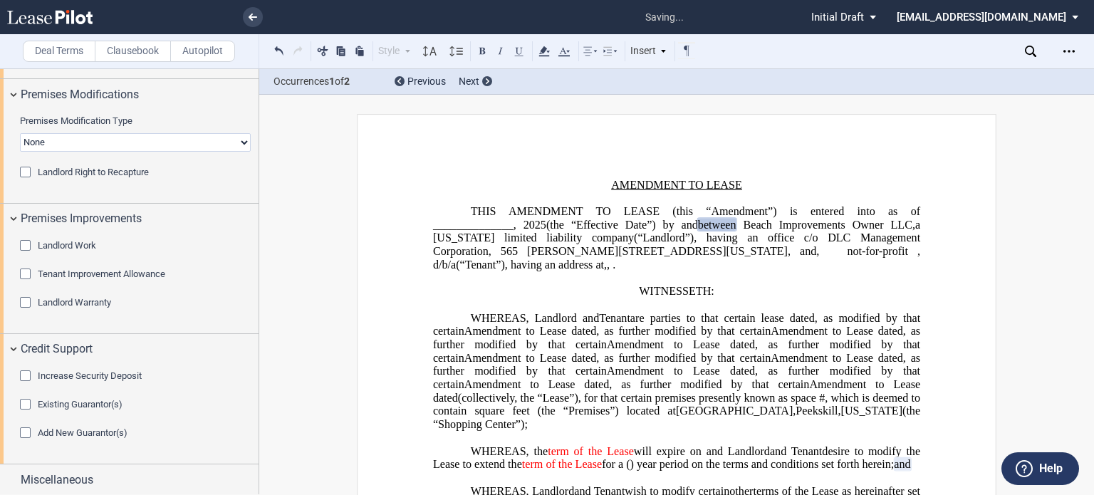
drag, startPoint x: 661, startPoint y: 353, endPoint x: 691, endPoint y: 353, distance: 29.9
click at [691, 350] on span ", as further modified by that certain" at bounding box center [678, 338] width 490 height 26
drag, startPoint x: 590, startPoint y: 371, endPoint x: 615, endPoint y: 374, distance: 25.8
click at [615, 364] on span ", as further modified by that certain" at bounding box center [678, 351] width 490 height 26
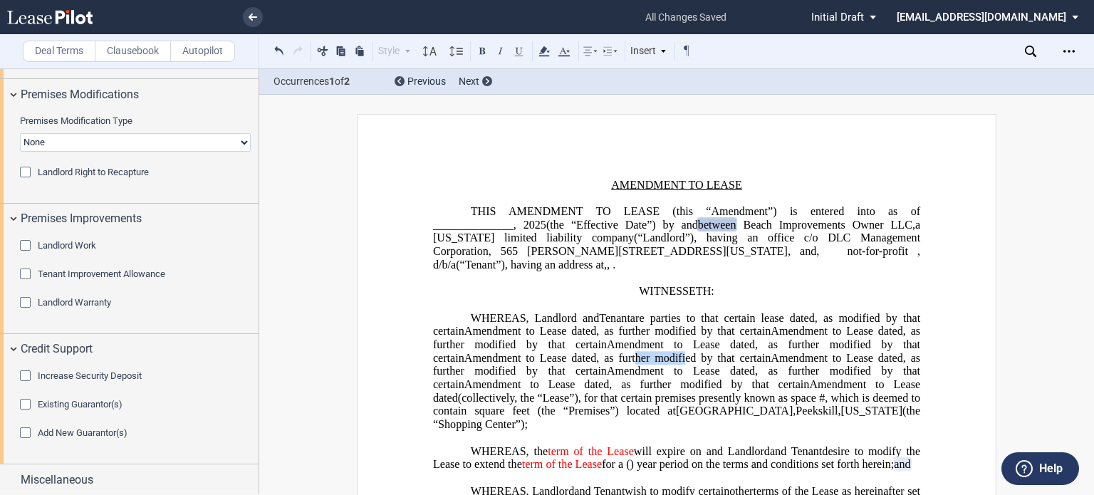
drag, startPoint x: 501, startPoint y: 384, endPoint x: 549, endPoint y: 378, distance: 48.8
click at [596, 364] on span ", as further modified by that certain" at bounding box center [683, 357] width 174 height 13
click at [551, 392] on ng-transclude "Amendment to Lease dated , as further modified by that certain , as further mod…" at bounding box center [678, 364] width 490 height 79
drag, startPoint x: 575, startPoint y: 407, endPoint x: 625, endPoint y: 410, distance: 49.9
click at [609, 391] on span "Amendment to Lease dated" at bounding box center [536, 384] width 145 height 13
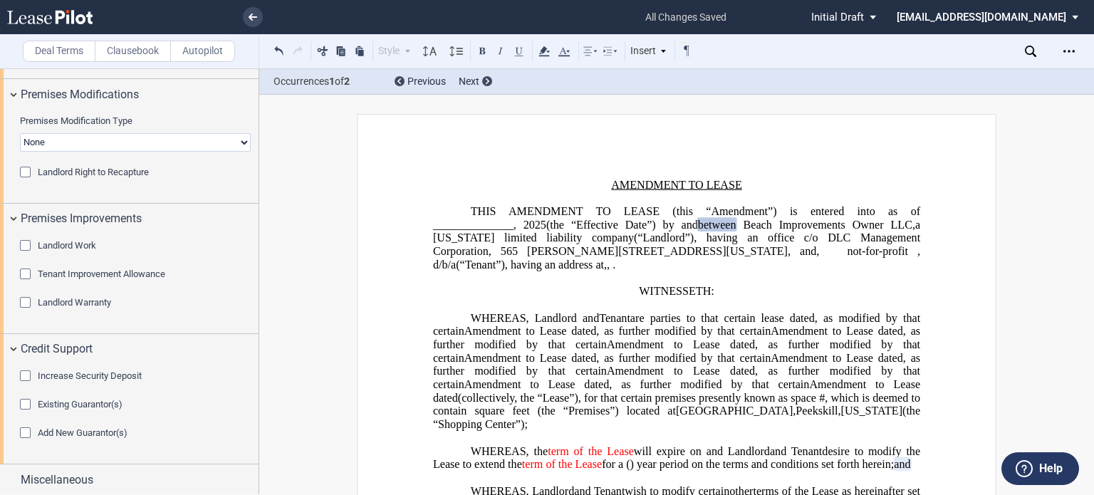
click at [709, 272] on p "THIS ﻿ ﻿ FIRST AMENDMENT TO LEASE (this “Amendment”) is entered into as of ____…" at bounding box center [676, 238] width 487 height 67
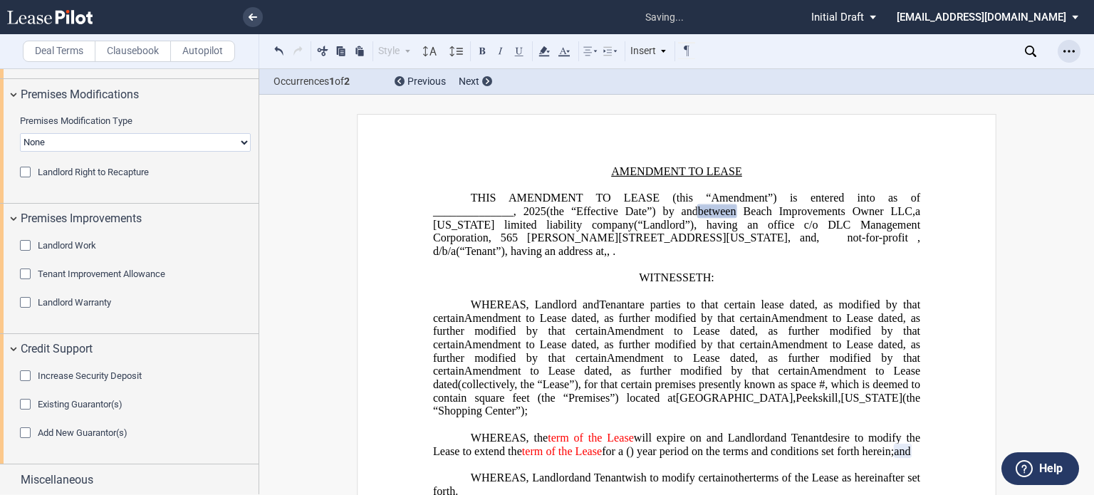
click at [1069, 56] on icon "Open Lease options menu" at bounding box center [1068, 51] width 11 height 11
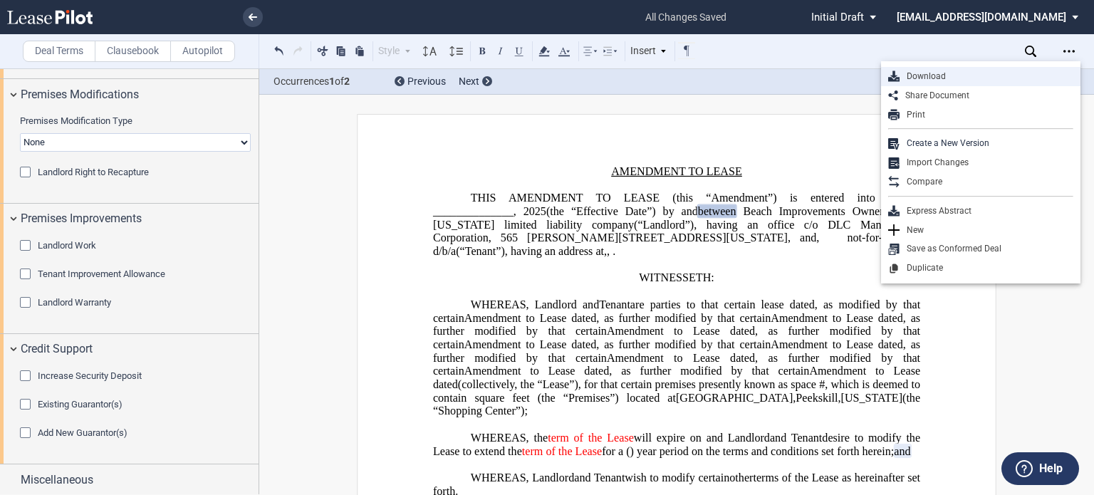
click at [967, 73] on div "Download" at bounding box center [987, 77] width 174 height 12
